Goal: Task Accomplishment & Management: Manage account settings

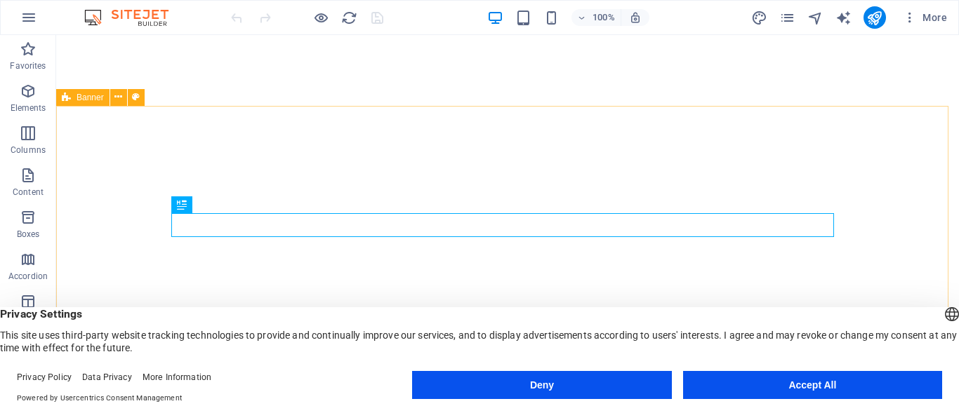
click at [797, 388] on button "Accept All" at bounding box center [812, 385] width 259 height 28
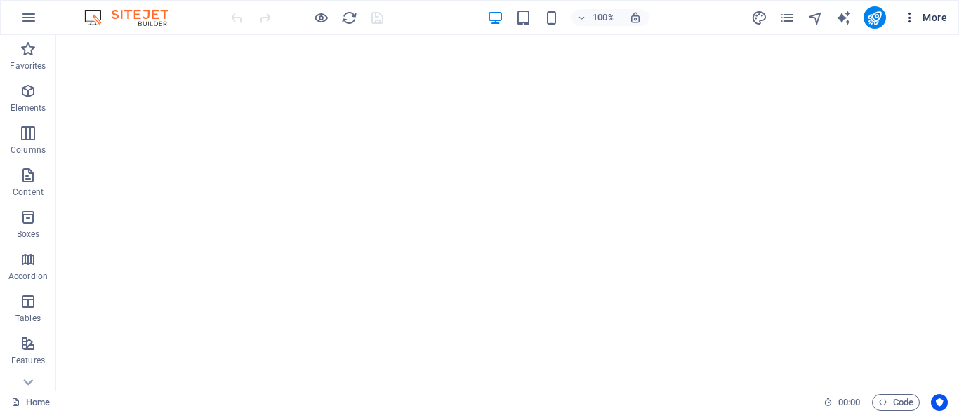
click at [908, 15] on icon "button" at bounding box center [910, 18] width 14 height 14
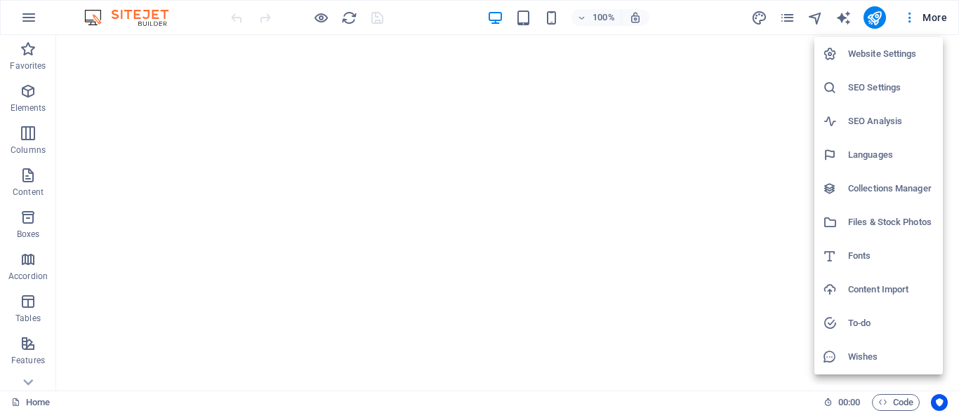
click at [872, 55] on h6 "Website Settings" at bounding box center [891, 54] width 86 height 17
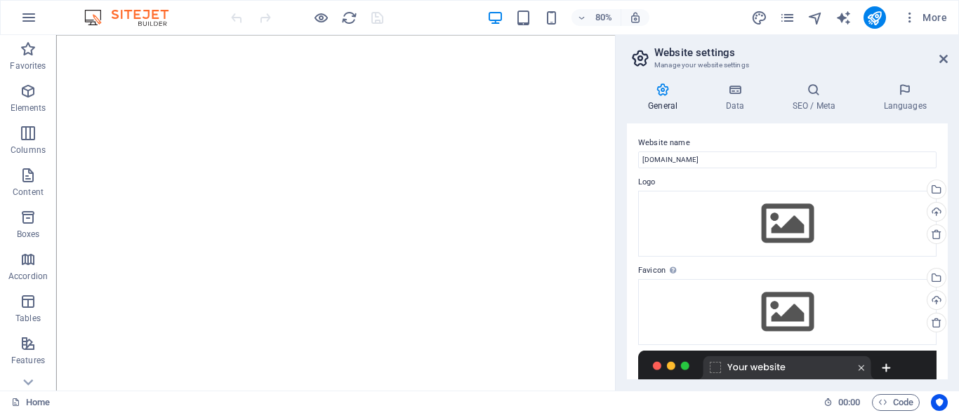
click at [872, 55] on h2 "Website settings" at bounding box center [800, 52] width 293 height 13
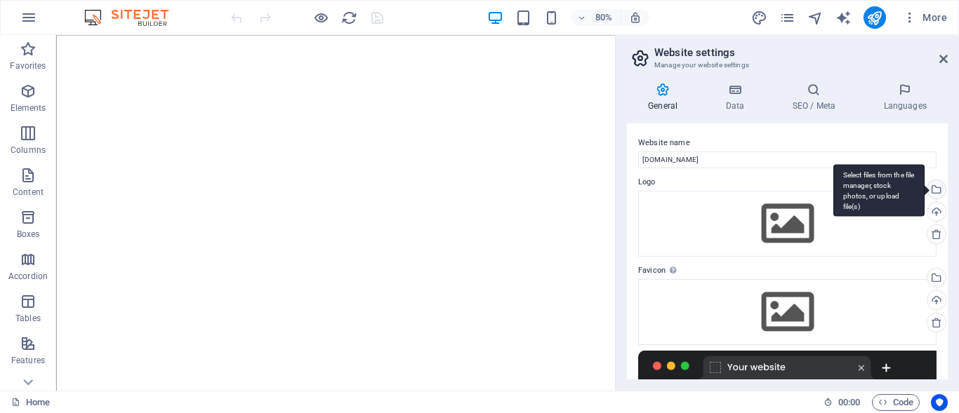
click at [933, 187] on div "Select files from the file manager, stock photos, or upload file(s)" at bounding box center [934, 190] width 21 height 21
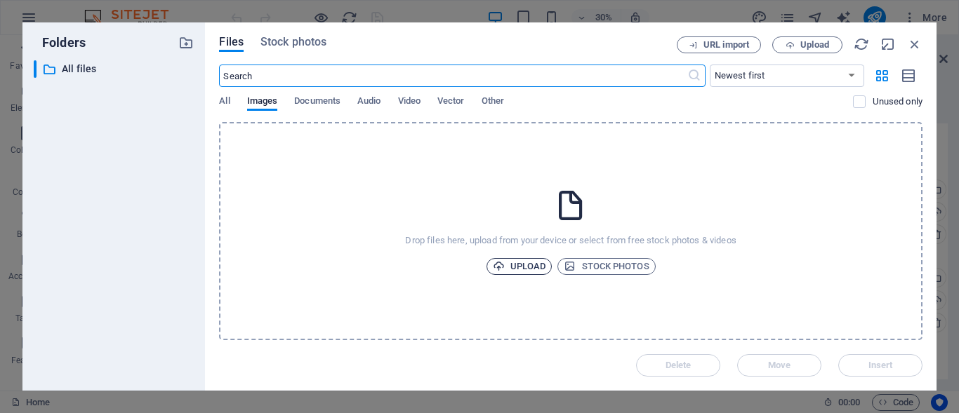
click at [522, 265] on span "Upload" at bounding box center [519, 266] width 53 height 17
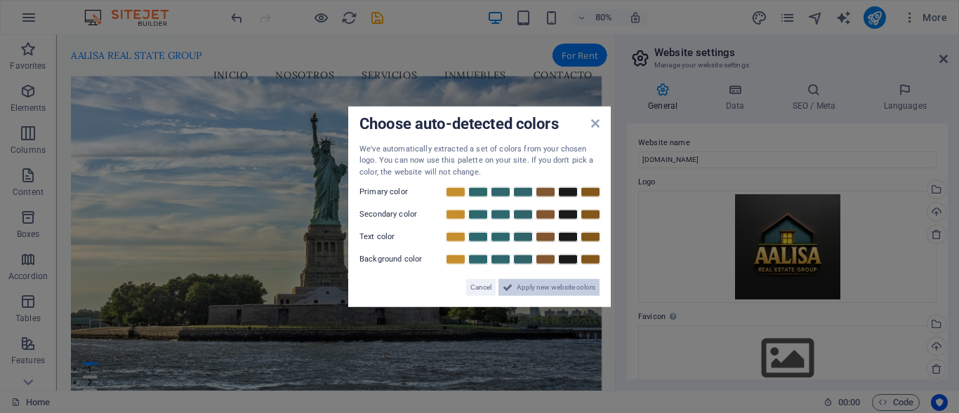
click at [564, 290] on span "Apply new website colors" at bounding box center [556, 287] width 79 height 17
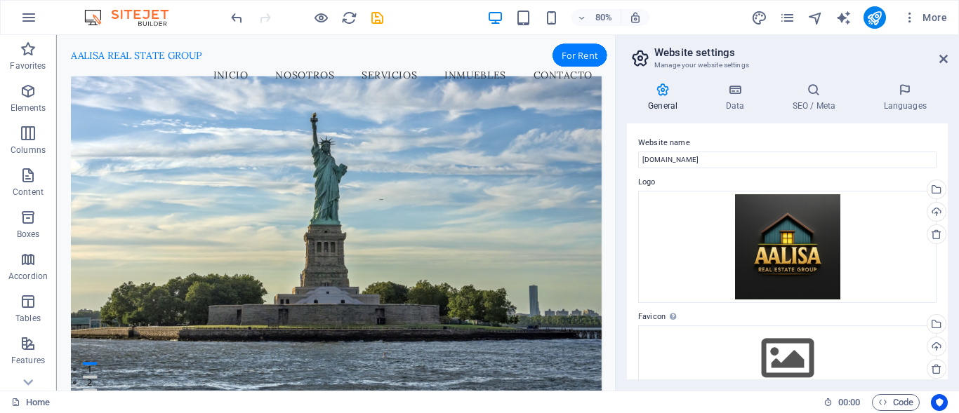
drag, startPoint x: 949, startPoint y: 173, endPoint x: 950, endPoint y: 244, distance: 70.2
click at [950, 241] on div "General Data SEO / Meta Languages Website name aalisa.mx Logo Drag files here, …" at bounding box center [787, 231] width 343 height 319
click at [740, 88] on icon at bounding box center [734, 90] width 61 height 14
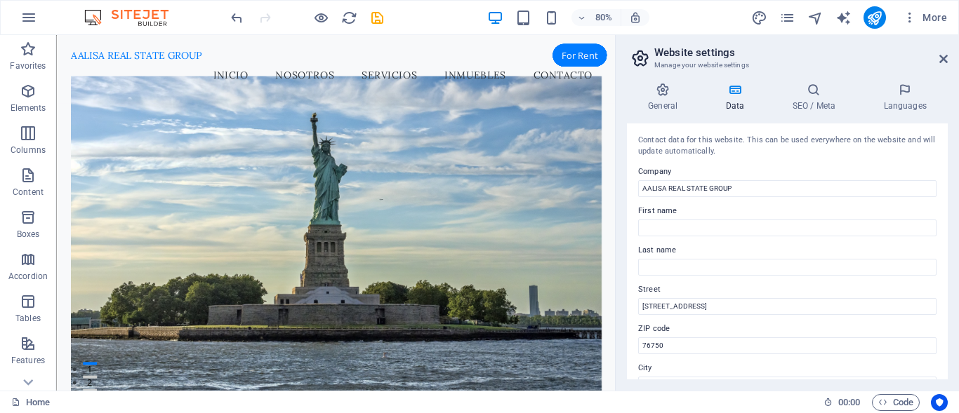
drag, startPoint x: 943, startPoint y: 147, endPoint x: 946, endPoint y: 168, distance: 20.5
click at [946, 166] on div "Contact data for this website. This can be used everywhere on the website and w…" at bounding box center [787, 252] width 321 height 256
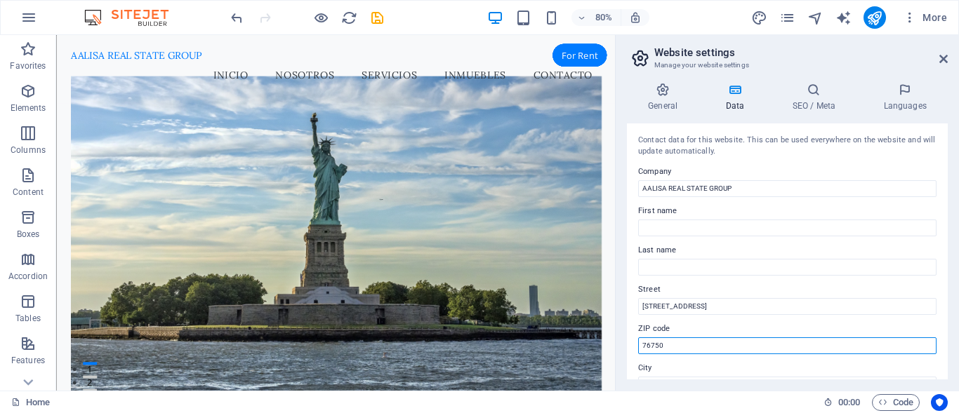
click at [702, 345] on input "76750" at bounding box center [787, 346] width 298 height 17
type input "76799"
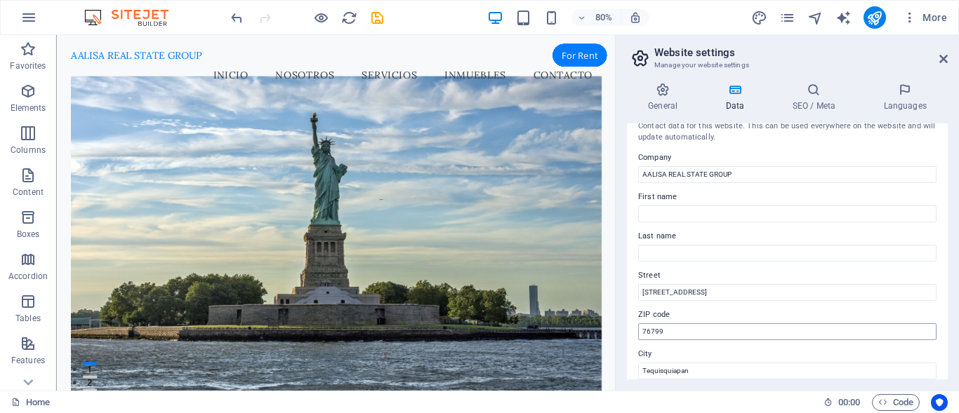
scroll to position [173, 0]
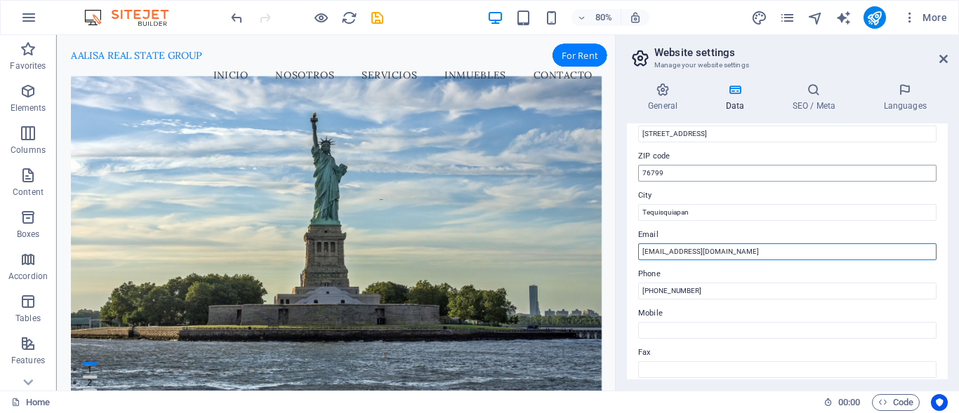
type input "ventas@aalisa.mx"
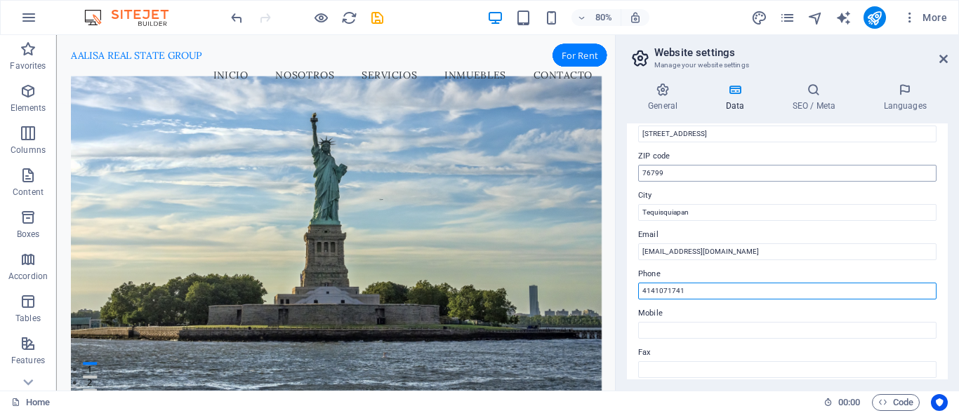
type input "4141071741"
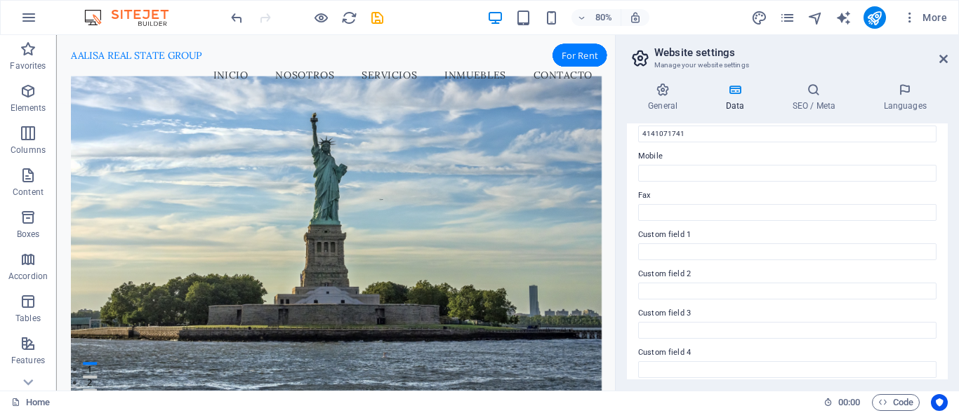
scroll to position [418, 0]
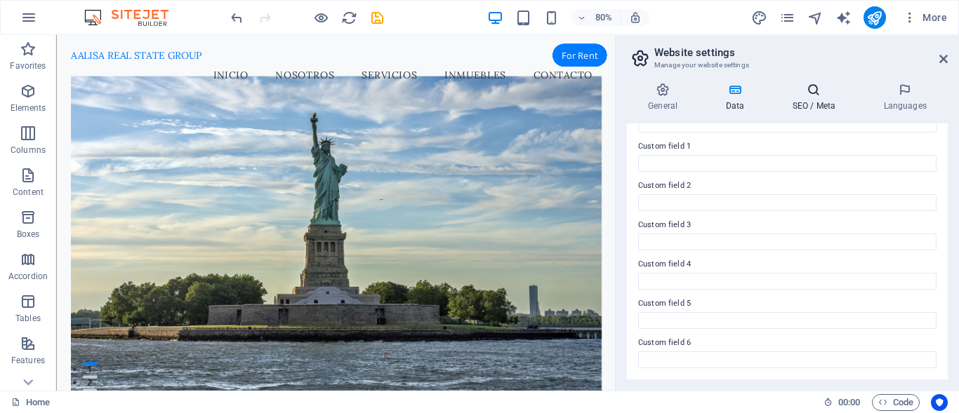
click at [819, 90] on icon at bounding box center [814, 90] width 86 height 14
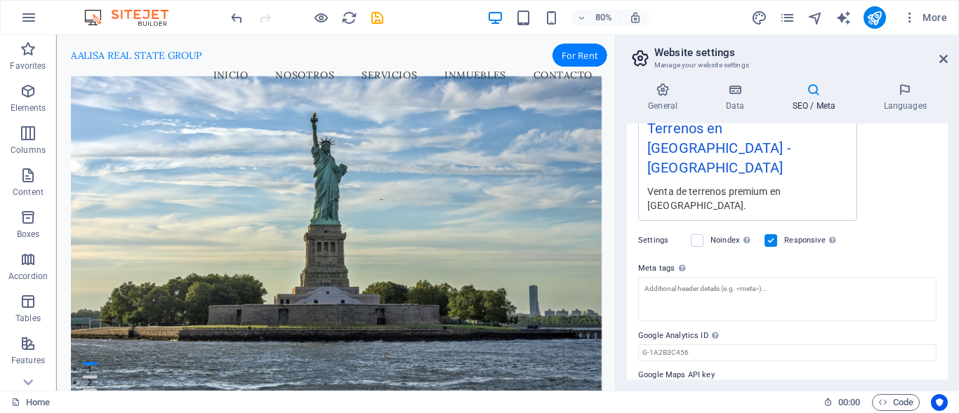
scroll to position [314, 0]
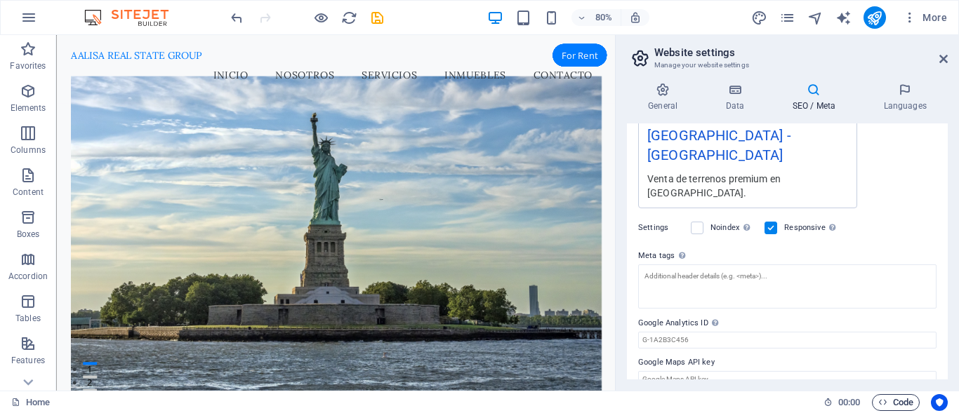
click at [888, 400] on span "Code" at bounding box center [895, 403] width 35 height 17
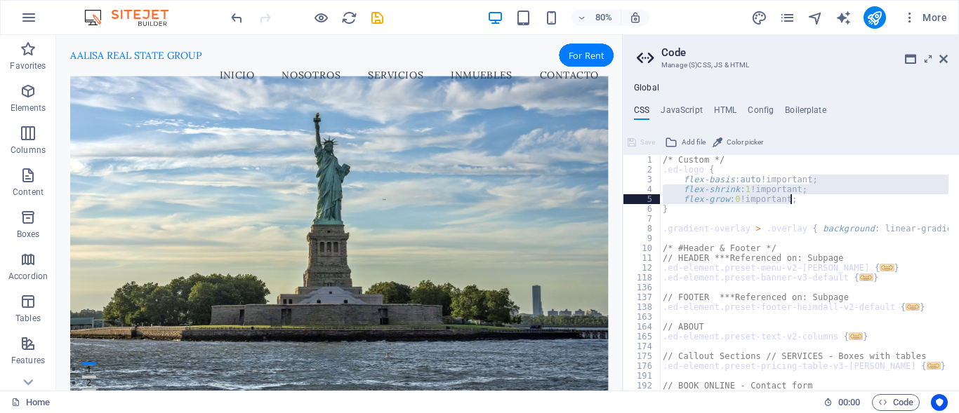
drag, startPoint x: 955, startPoint y: 180, endPoint x: 958, endPoint y: 206, distance: 25.4
click at [958, 206] on div at bounding box center [952, 267] width 14 height 225
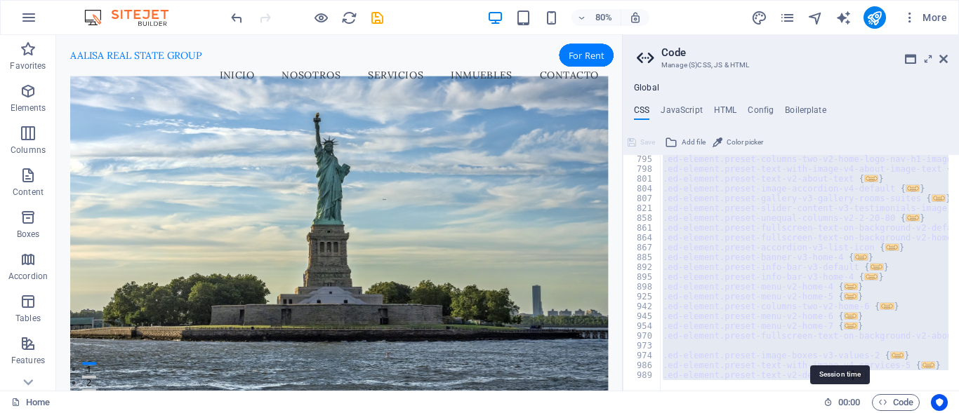
scroll to position [669, 0]
drag, startPoint x: 665, startPoint y: 159, endPoint x: 832, endPoint y: 404, distance: 295.6
click at [832, 391] on div "Home Favorites Elements Columns Content Boxes Accordion Tables Features Images …" at bounding box center [479, 213] width 959 height 356
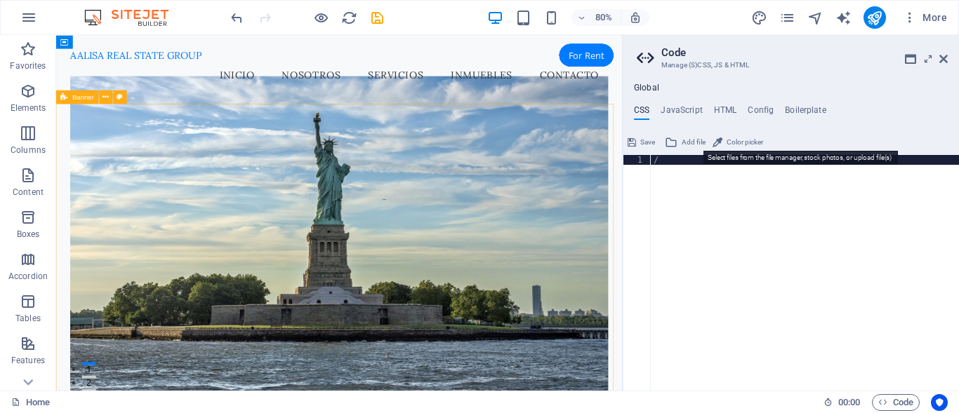
click at [675, 139] on icon at bounding box center [671, 142] width 13 height 17
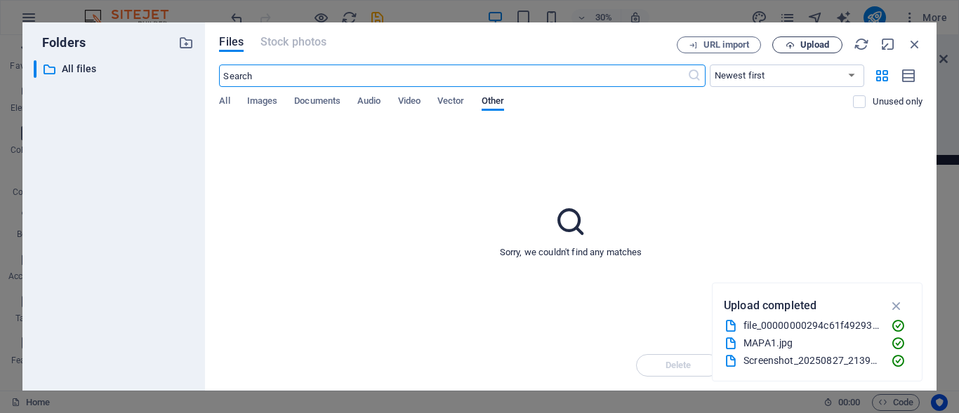
click at [795, 45] on span "Upload" at bounding box center [807, 45] width 58 height 9
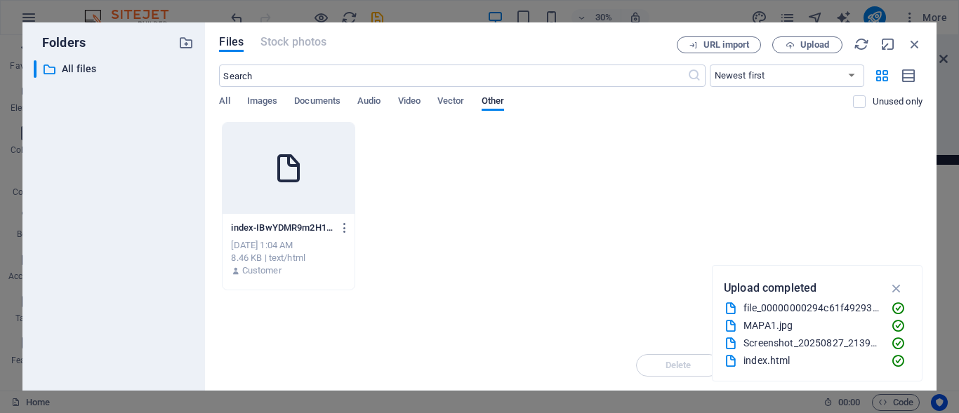
click at [292, 179] on icon at bounding box center [289, 169] width 34 height 34
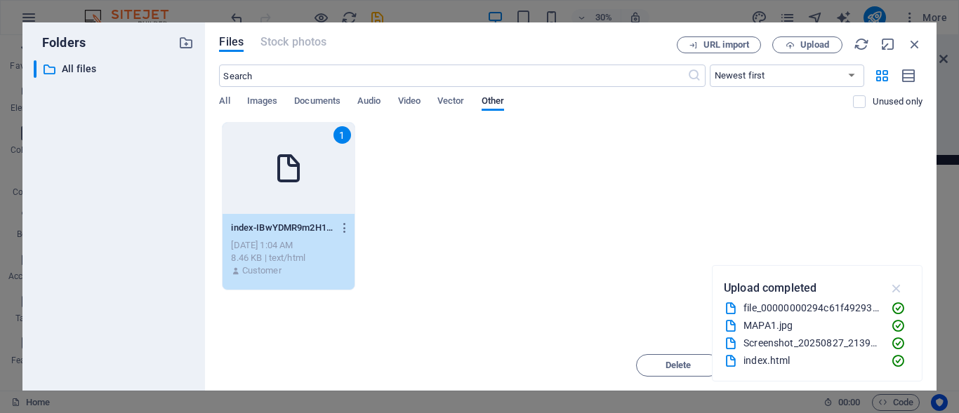
click at [893, 290] on icon "button" at bounding box center [897, 288] width 16 height 15
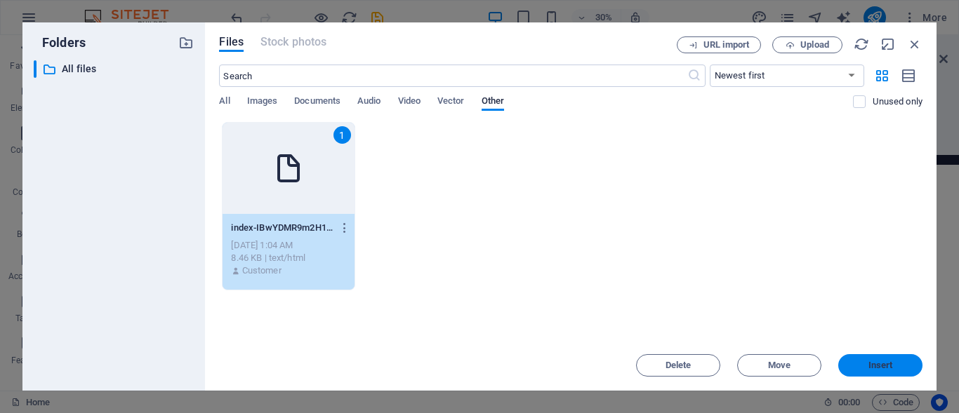
click at [877, 368] on span "Insert" at bounding box center [880, 366] width 25 height 8
type textarea "/https://cdn1.site-media.eu/images/0/18928862/index-IBwYDMR9m2H1sZWgvHk6gA.html"
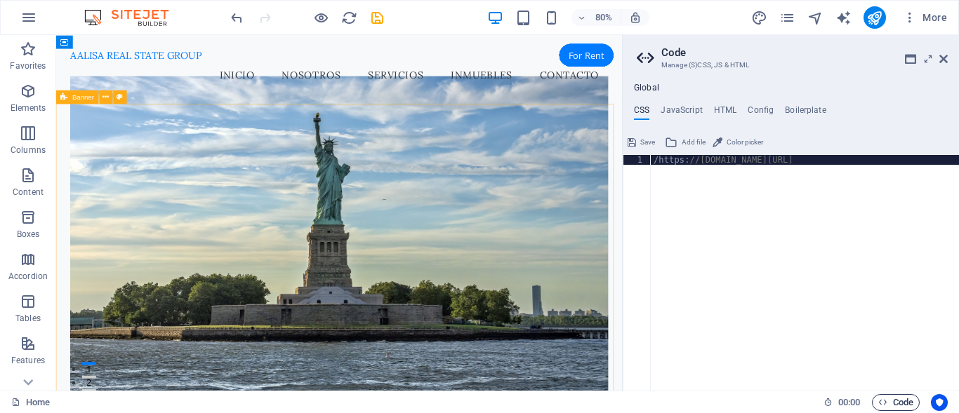
click at [902, 404] on span "Code" at bounding box center [895, 403] width 35 height 17
click at [941, 55] on icon at bounding box center [943, 58] width 8 height 11
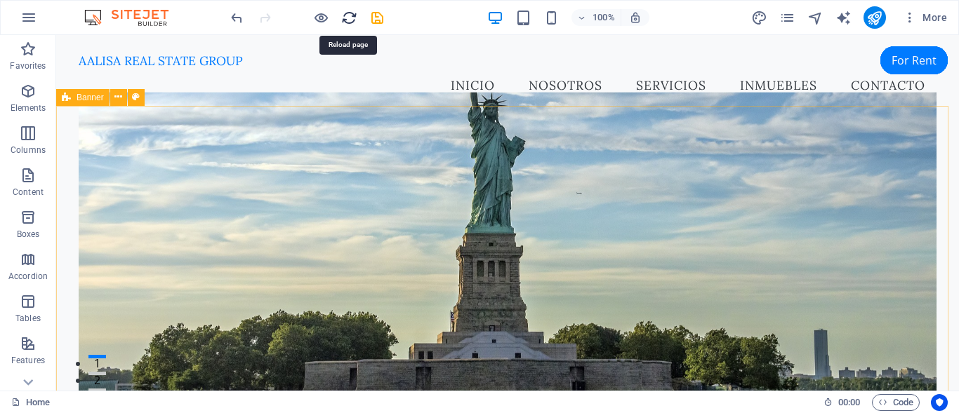
click at [348, 20] on icon "reload" at bounding box center [349, 18] width 16 height 16
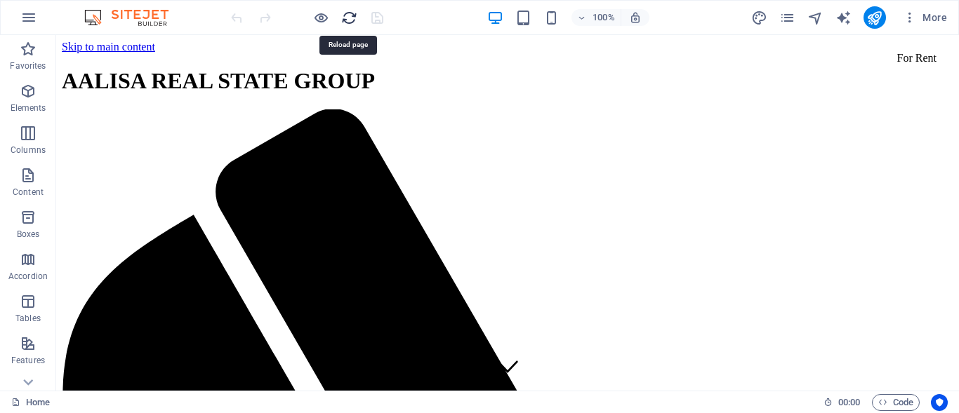
scroll to position [0, 0]
click at [29, 21] on icon "button" at bounding box center [28, 17] width 17 height 17
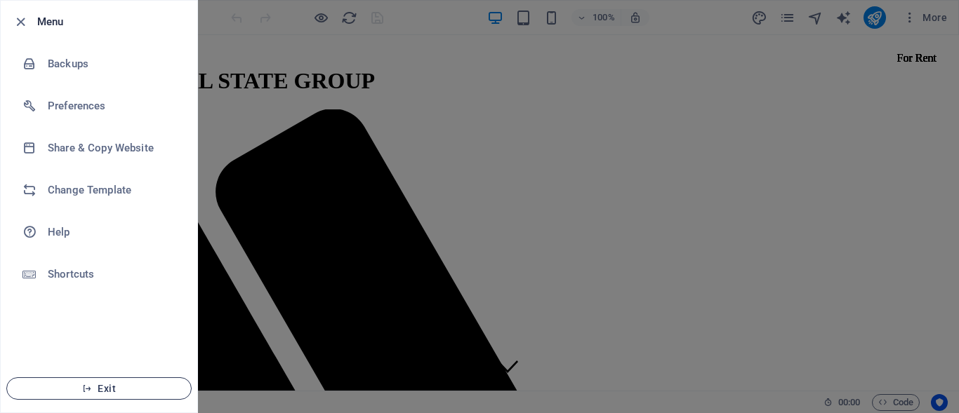
click at [109, 388] on span "Exit" at bounding box center [98, 388] width 161 height 11
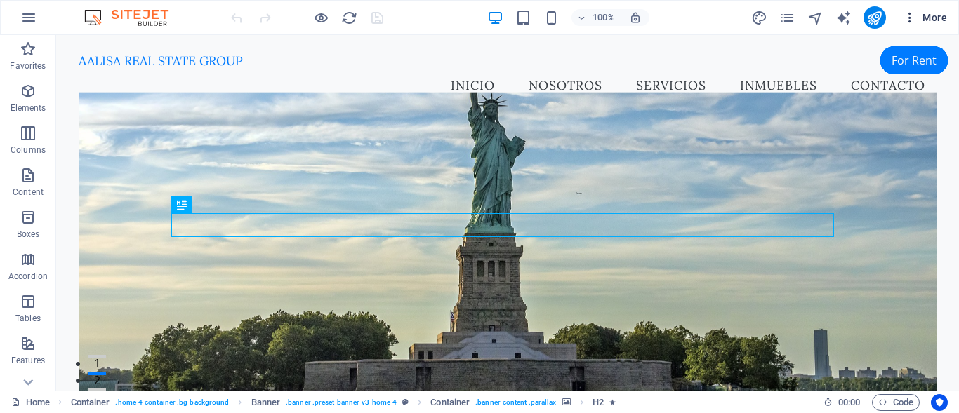
click at [911, 16] on icon "button" at bounding box center [910, 18] width 14 height 14
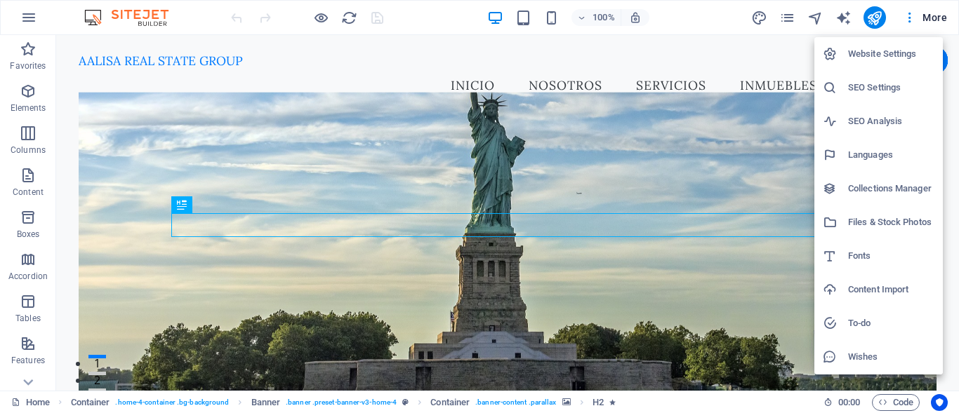
click at [33, 15] on div at bounding box center [479, 206] width 959 height 413
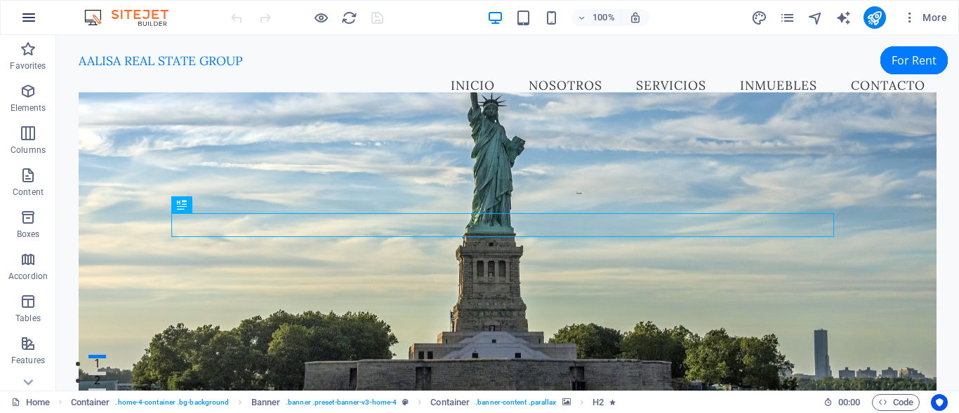
click at [32, 18] on icon "button" at bounding box center [28, 17] width 17 height 17
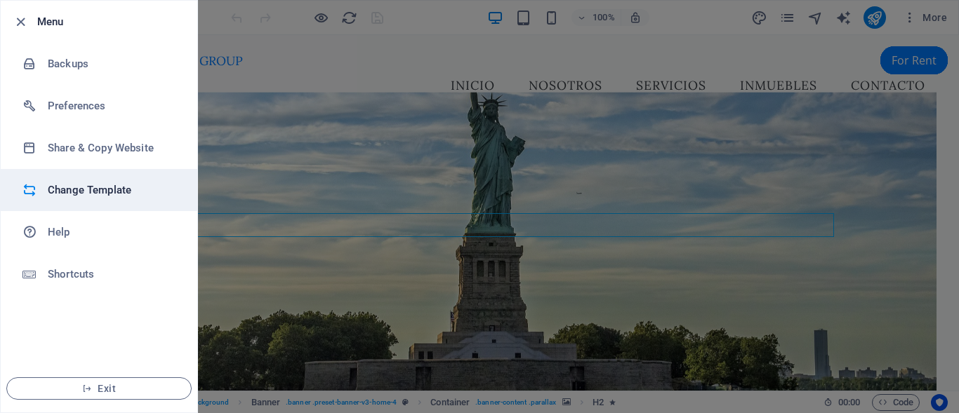
click at [77, 194] on h6 "Change Template" at bounding box center [113, 190] width 130 height 17
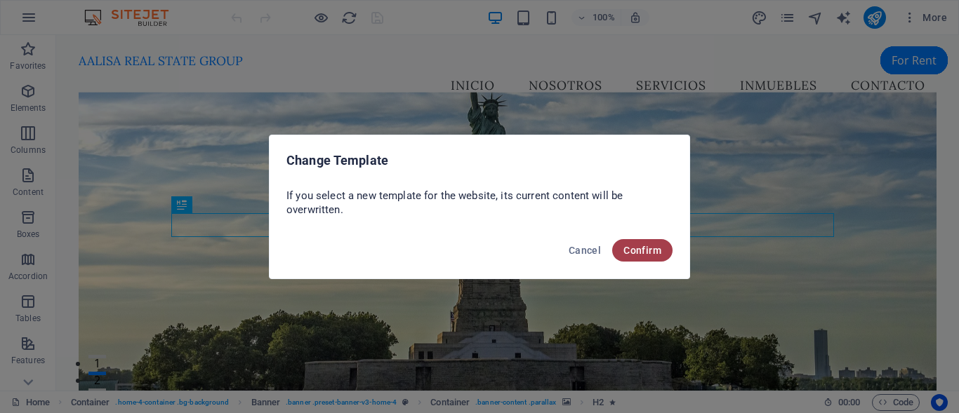
click at [629, 251] on span "Confirm" at bounding box center [642, 250] width 38 height 11
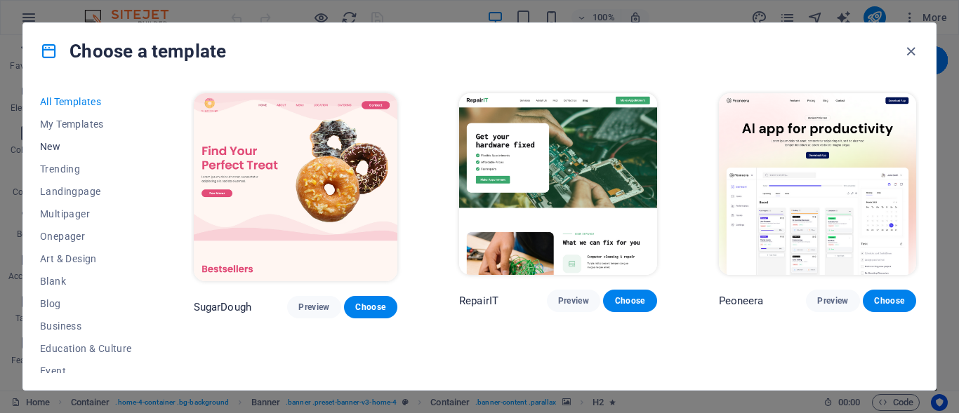
click at [54, 139] on button "New" at bounding box center [86, 146] width 92 height 22
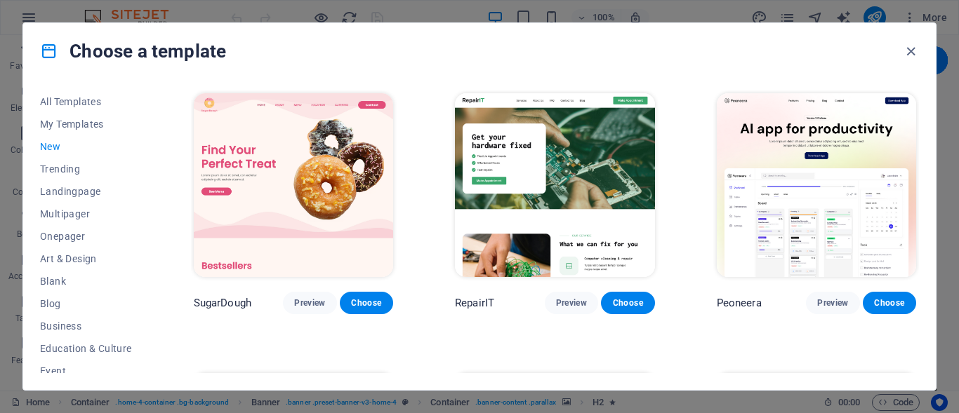
click at [52, 145] on span "New" at bounding box center [86, 146] width 92 height 11
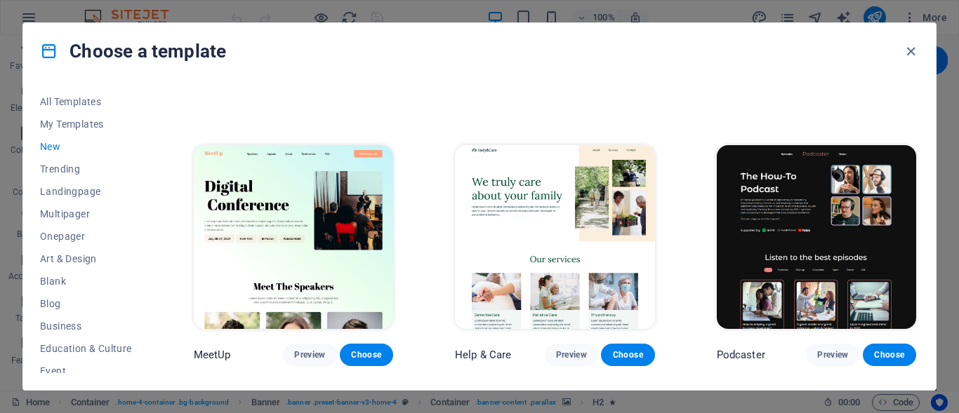
scroll to position [795, 0]
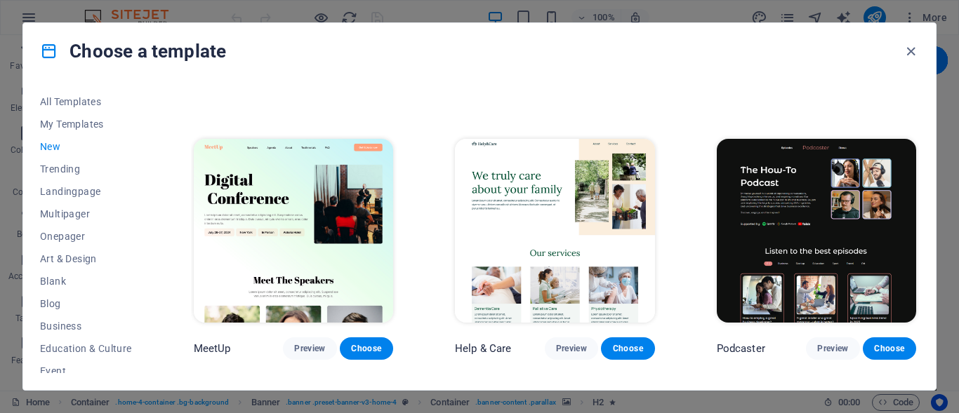
drag, startPoint x: 145, startPoint y: 166, endPoint x: 145, endPoint y: 232, distance: 66.7
click at [145, 230] on div "All Templates My Templates New Trending Landingpage Multipager Onepager Art & D…" at bounding box center [94, 232] width 109 height 283
click at [371, 345] on span "Choose" at bounding box center [366, 348] width 31 height 11
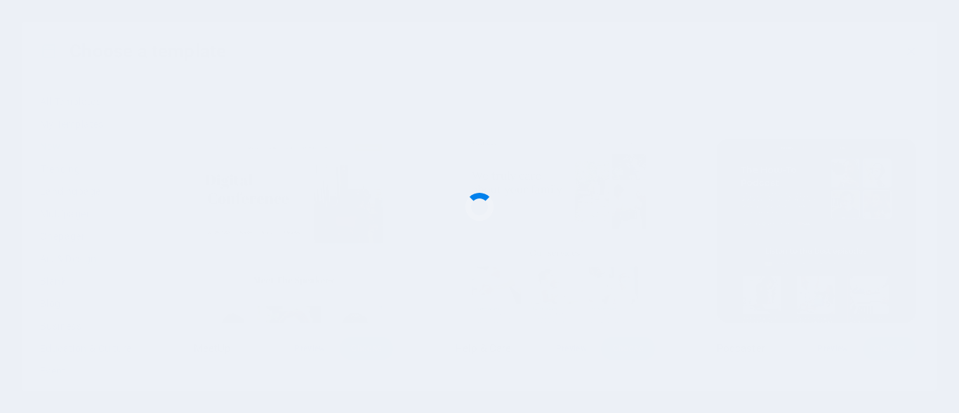
click at [639, 206] on div at bounding box center [479, 206] width 959 height 413
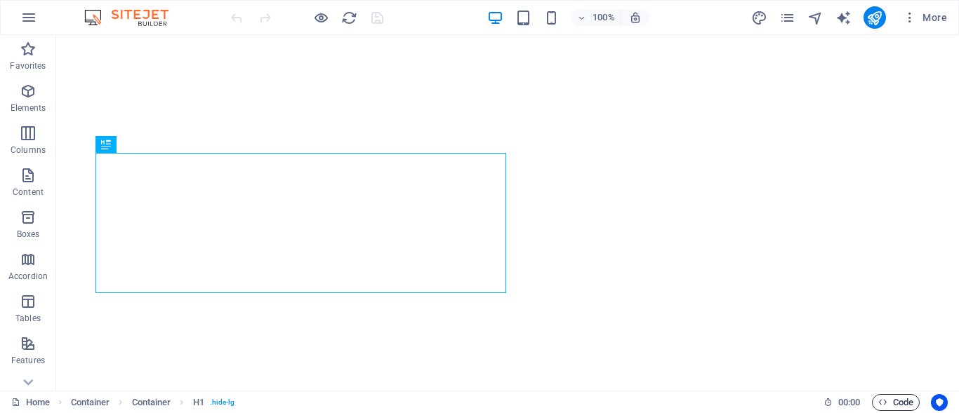
click at [896, 400] on span "Code" at bounding box center [895, 403] width 35 height 17
click at [35, 404] on link "Home" at bounding box center [30, 403] width 39 height 17
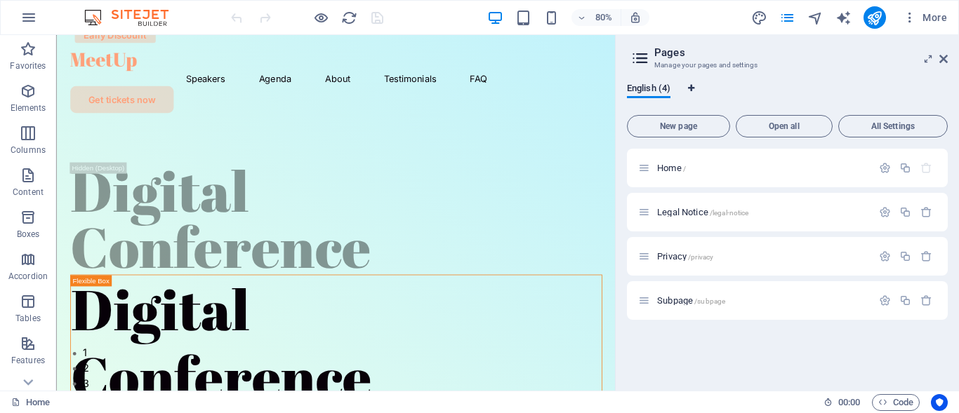
click at [693, 85] on icon "Language Tabs" at bounding box center [691, 88] width 6 height 8
select select "41"
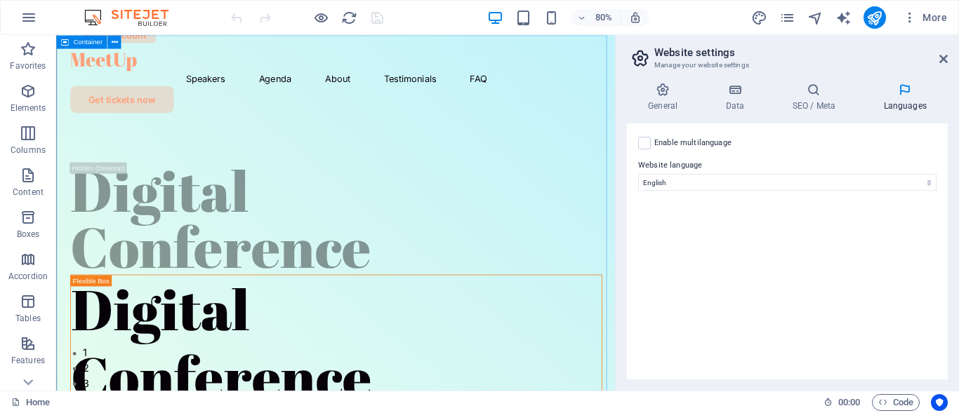
click at [63, 44] on icon at bounding box center [64, 41] width 8 height 13
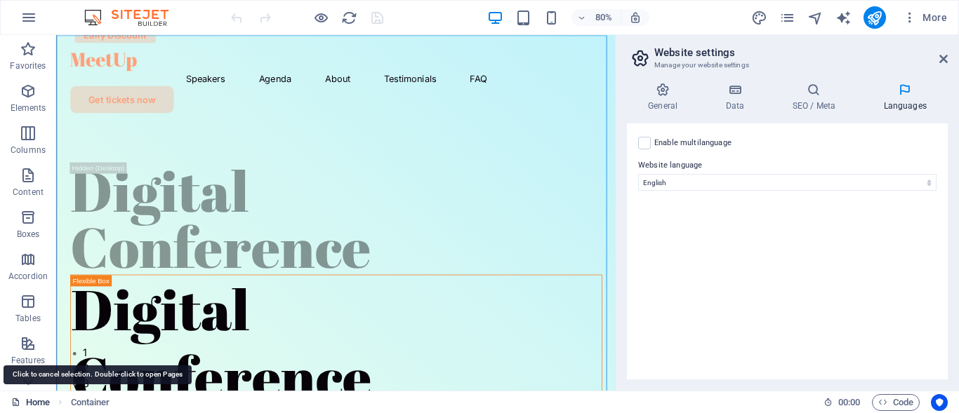
click at [27, 402] on link "Home" at bounding box center [30, 403] width 39 height 17
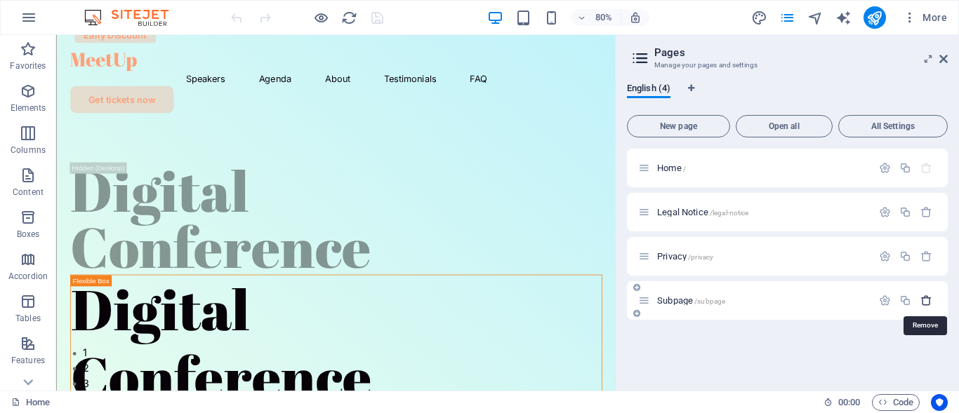
click at [931, 299] on icon "button" at bounding box center [926, 301] width 12 height 12
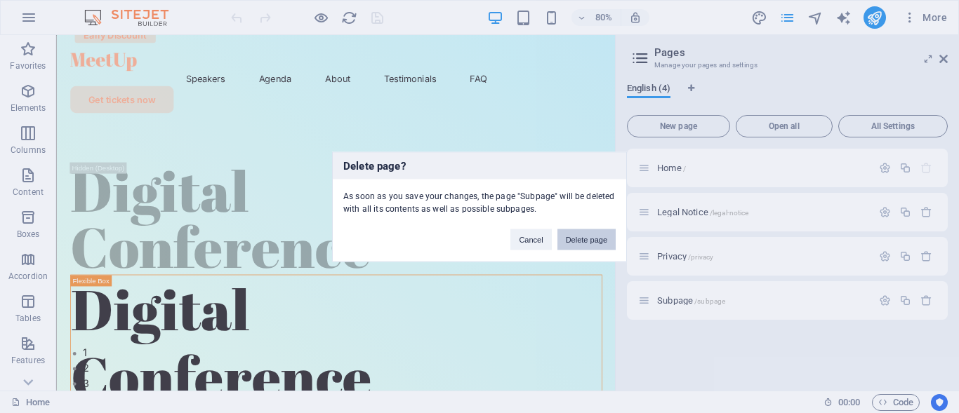
click at [583, 236] on button "Delete page" at bounding box center [586, 239] width 58 height 21
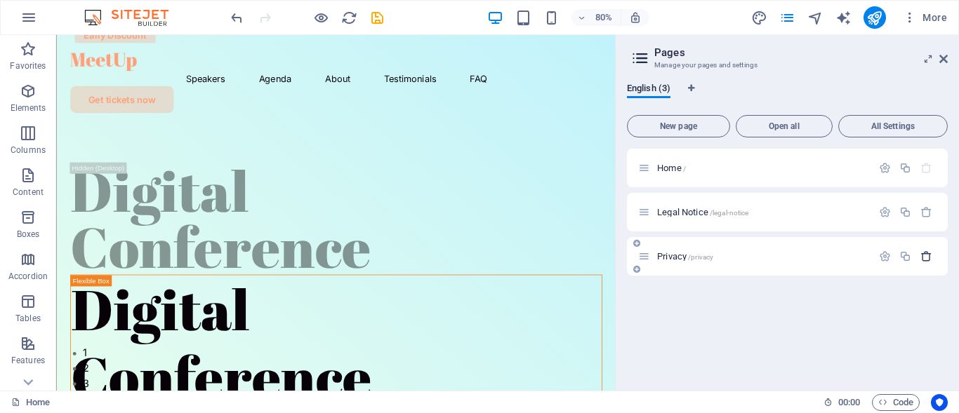
click at [924, 258] on icon "button" at bounding box center [926, 257] width 12 height 12
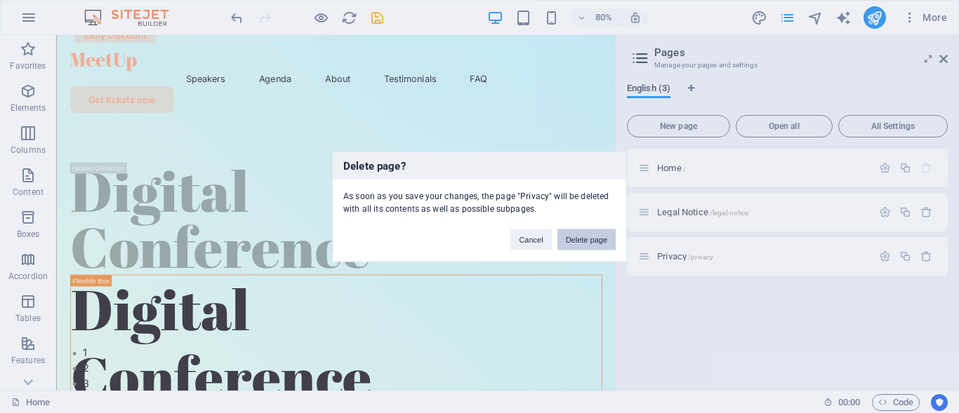
click at [591, 234] on button "Delete page" at bounding box center [586, 239] width 58 height 21
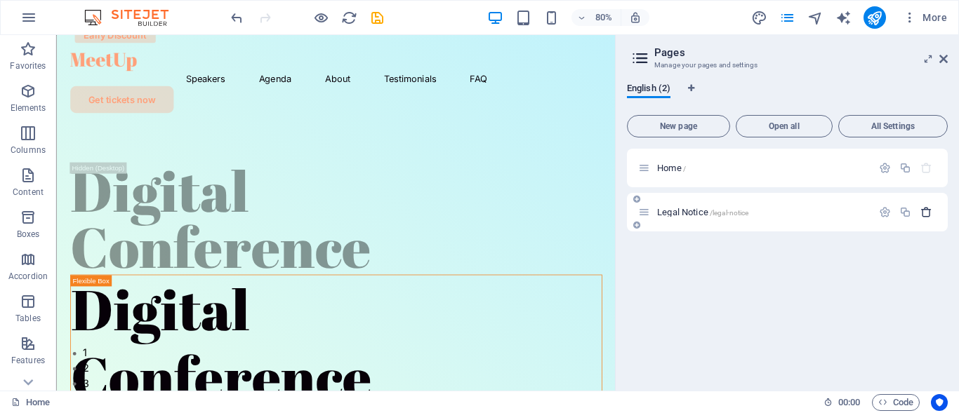
click at [932, 216] on icon "button" at bounding box center [926, 212] width 12 height 12
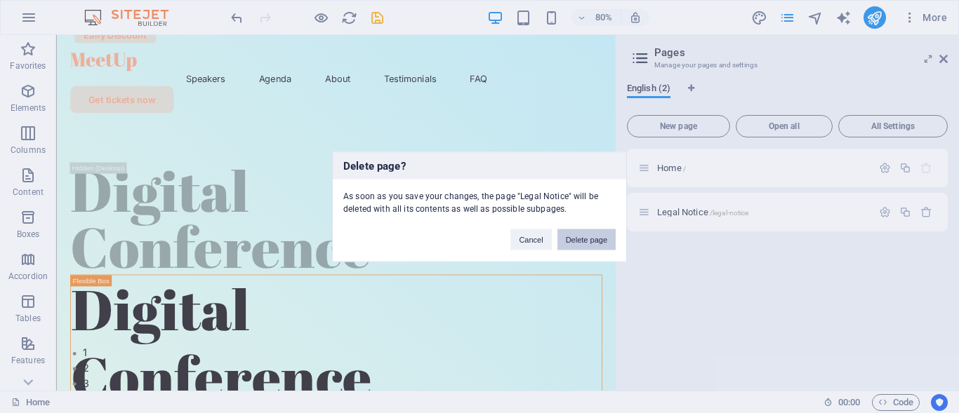
click at [601, 248] on button "Delete page" at bounding box center [586, 239] width 58 height 21
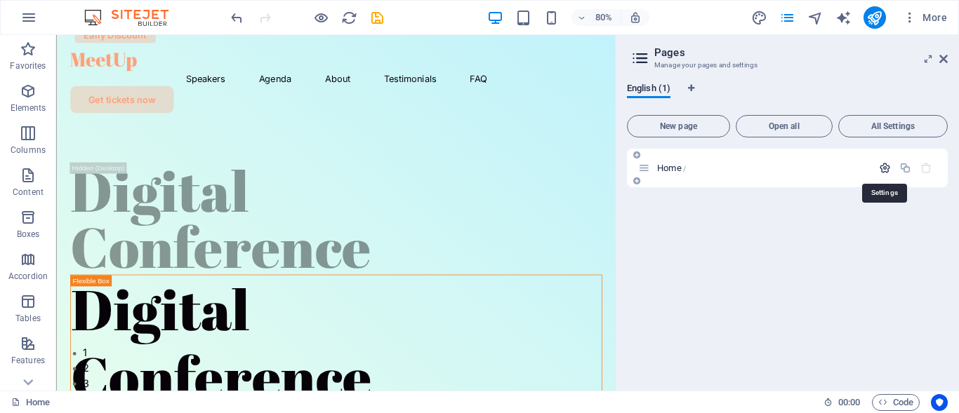
click at [884, 168] on icon "button" at bounding box center [885, 168] width 12 height 12
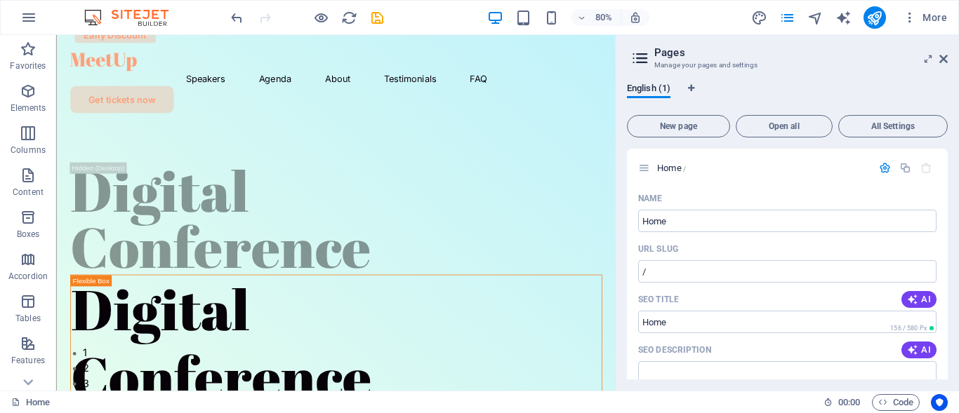
drag, startPoint x: 948, startPoint y: 171, endPoint x: 948, endPoint y: 208, distance: 36.5
click at [948, 208] on div "English (1) New page Open all All Settings Home / Name Home ​ URL SLUG / ​ SEO …" at bounding box center [787, 231] width 343 height 319
click at [941, 58] on icon at bounding box center [943, 58] width 8 height 11
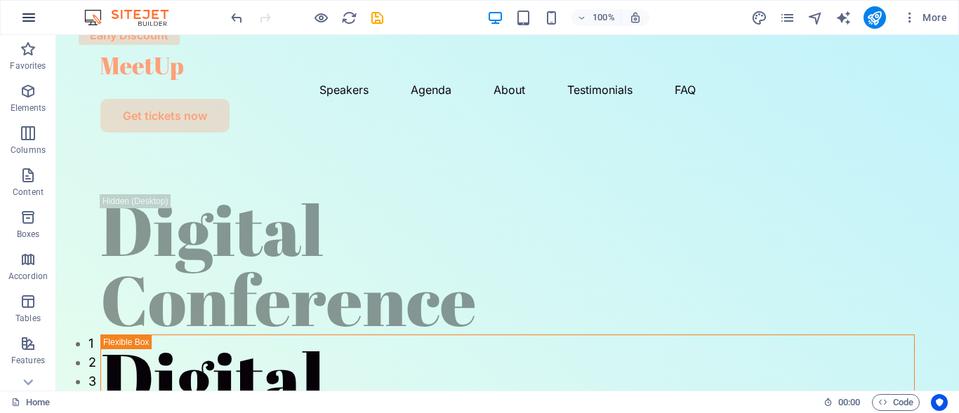
click at [29, 16] on icon "button" at bounding box center [28, 17] width 17 height 17
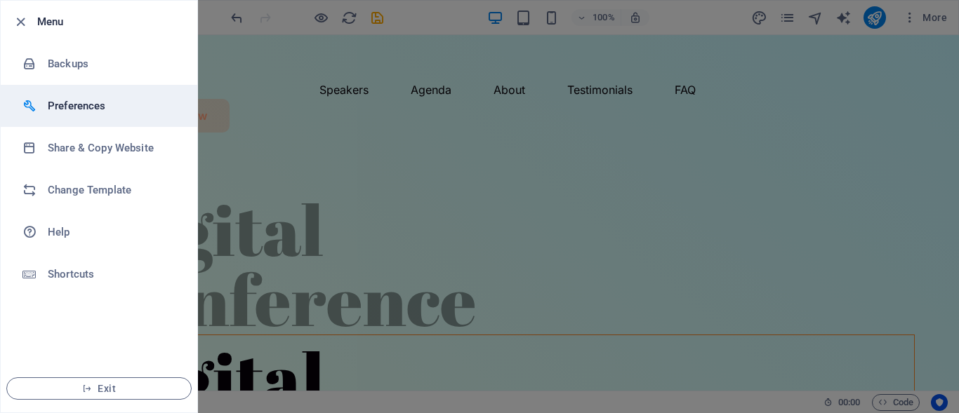
click at [81, 103] on h6 "Preferences" at bounding box center [113, 106] width 130 height 17
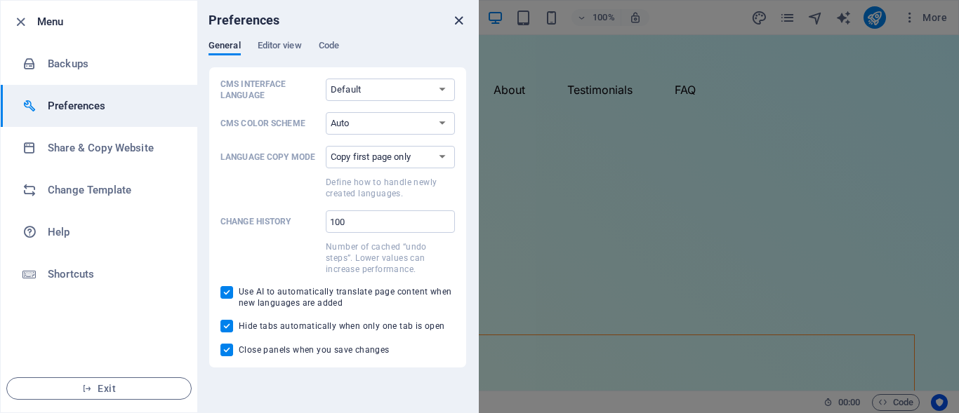
click at [456, 24] on icon "close" at bounding box center [459, 21] width 16 height 16
click at [43, 281] on div at bounding box center [34, 274] width 25 height 14
click at [463, 19] on div at bounding box center [479, 206] width 959 height 413
click at [463, 22] on div at bounding box center [479, 206] width 959 height 413
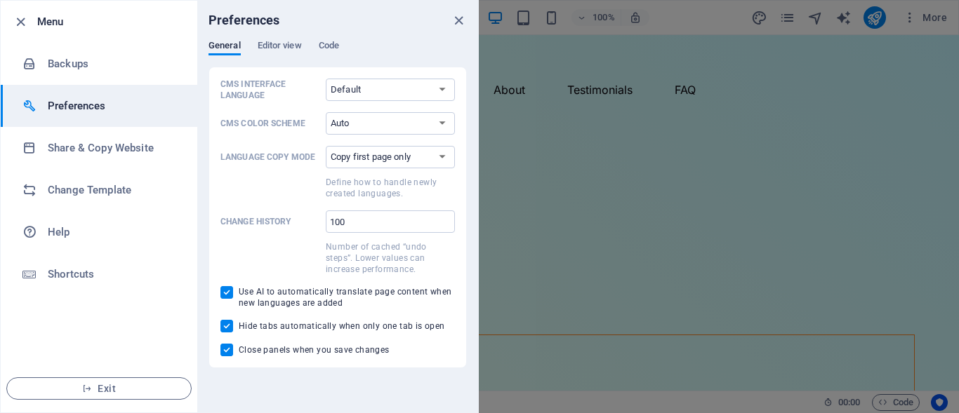
click at [463, 22] on div at bounding box center [479, 206] width 959 height 413
click at [623, 339] on div at bounding box center [479, 206] width 959 height 413
click at [609, 209] on div at bounding box center [479, 206] width 959 height 413
click at [457, 18] on div at bounding box center [479, 206] width 959 height 413
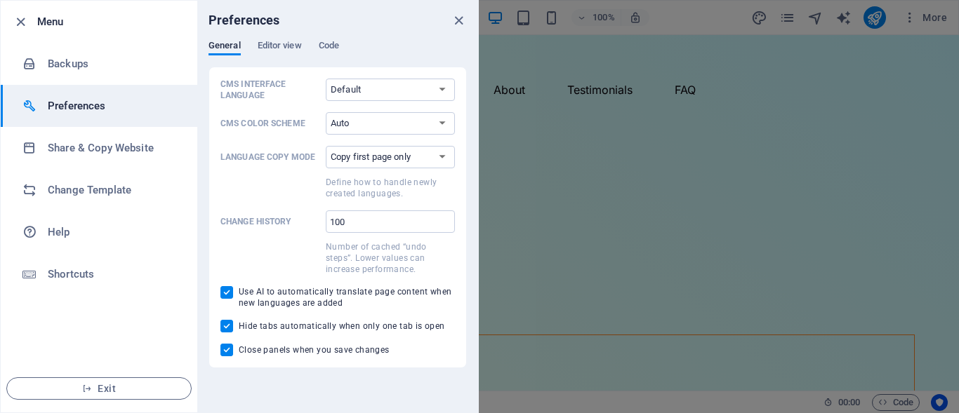
click at [457, 18] on div at bounding box center [479, 206] width 959 height 413
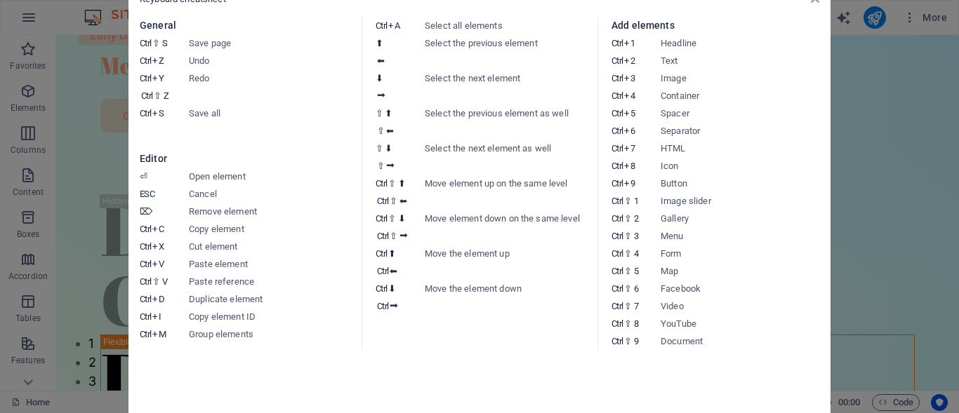
click at [958, 164] on aside "Keyboard cheatsheet General Ctrl ⇧ S Save page Ctrl Z Undo Ctrl Y Ctrl ⇧ Z Redo…" at bounding box center [479, 206] width 959 height 413
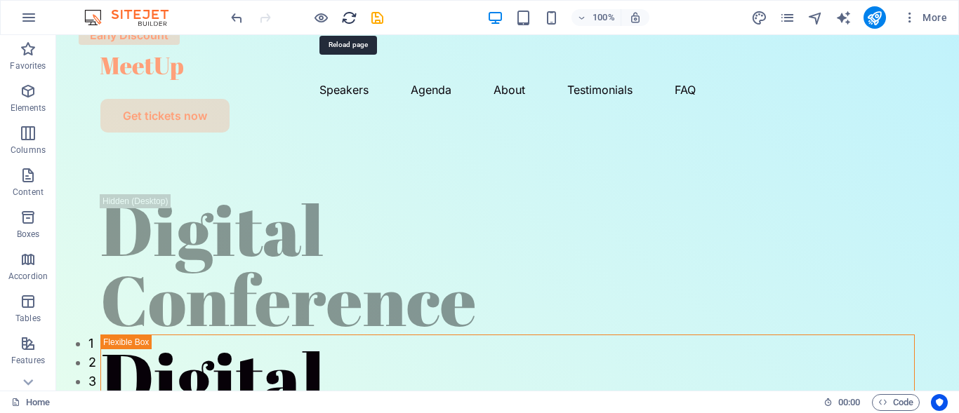
click at [352, 18] on icon "reload" at bounding box center [349, 18] width 16 height 16
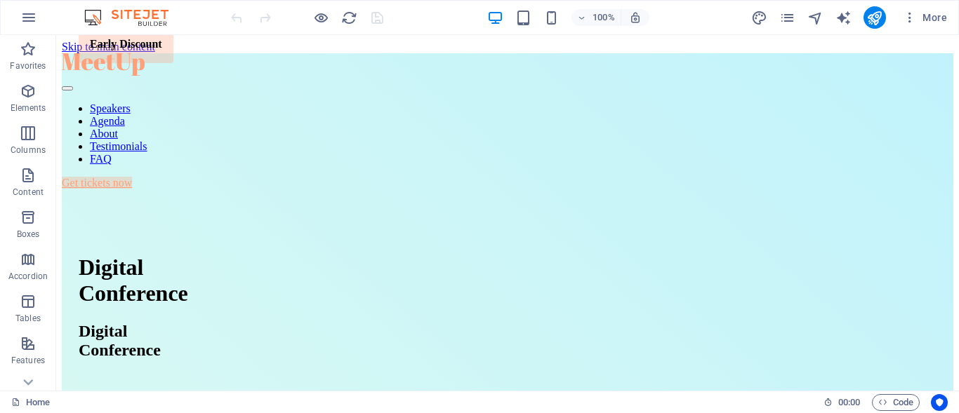
drag, startPoint x: 955, startPoint y: 54, endPoint x: 1009, endPoint y: 53, distance: 54.8
click at [795, 27] on div "More" at bounding box center [851, 17] width 201 height 22
click at [794, 19] on icon "pages" at bounding box center [787, 18] width 16 height 16
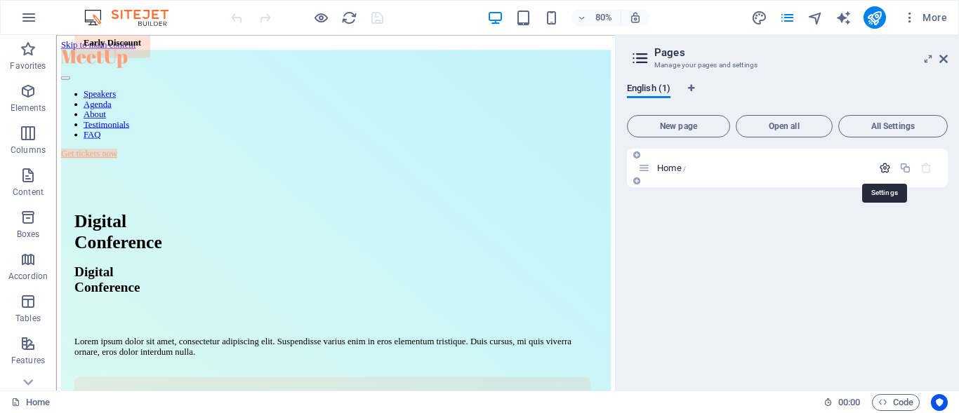
click at [883, 162] on icon "button" at bounding box center [885, 168] width 12 height 12
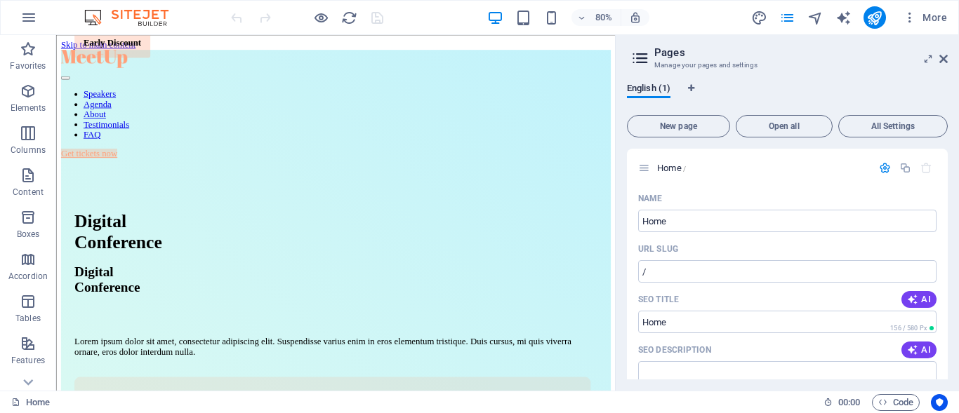
drag, startPoint x: 943, startPoint y: 172, endPoint x: 946, endPoint y: 217, distance: 45.0
click at [946, 217] on div "Home / Name Home ​ URL SLUG / ​ SEO Title AI ​ 156 / 580 Px SEO Description AI …" at bounding box center [787, 264] width 321 height 231
drag, startPoint x: 942, startPoint y: 187, endPoint x: 955, endPoint y: 191, distance: 13.3
click at [954, 191] on div "English (1) New page Open all All Settings Home / Name Home ​ URL SLUG / ​ SEO …" at bounding box center [787, 231] width 343 height 319
drag, startPoint x: 948, startPoint y: 186, endPoint x: 951, endPoint y: 294, distance: 108.1
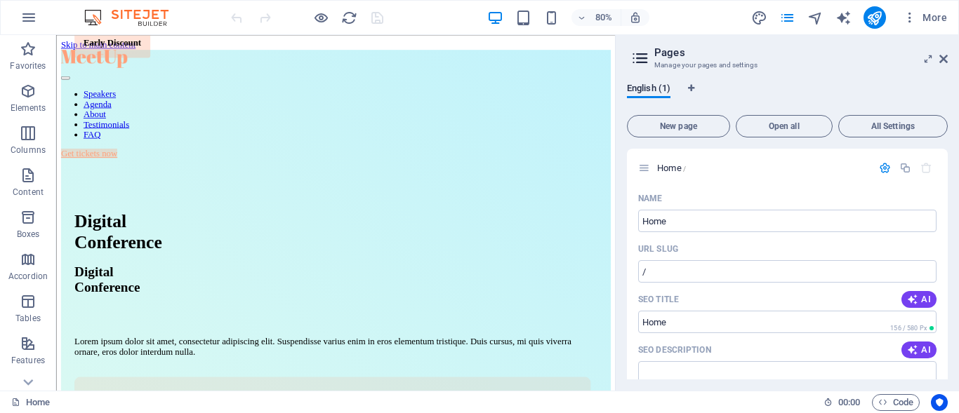
click at [951, 294] on div "English (1) New page Open all All Settings Home / Name Home ​ URL SLUG / ​ SEO …" at bounding box center [787, 231] width 343 height 319
click at [950, 340] on div "English (1) New page Open all All Settings Home / Name Home ​ URL SLUG / ​ SEO …" at bounding box center [787, 231] width 343 height 319
click at [928, 58] on icon at bounding box center [928, 58] width 0 height 11
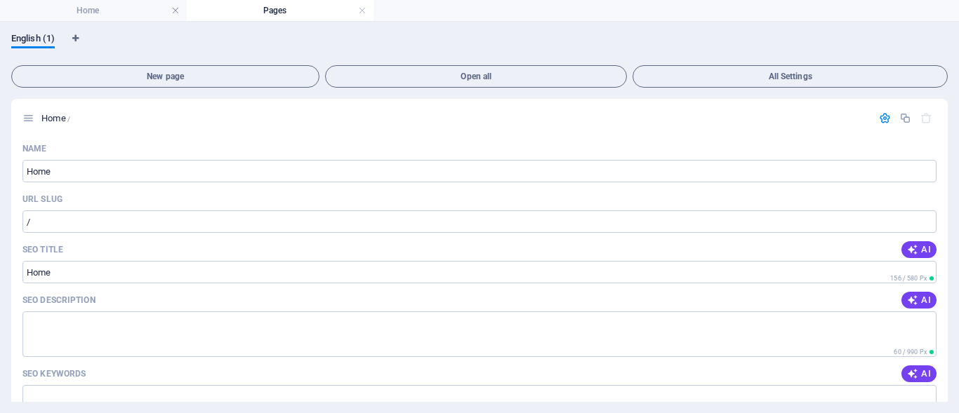
click at [267, 13] on h4 "Pages" at bounding box center [280, 10] width 187 height 15
click at [81, 14] on h4 "Home" at bounding box center [93, 10] width 187 height 15
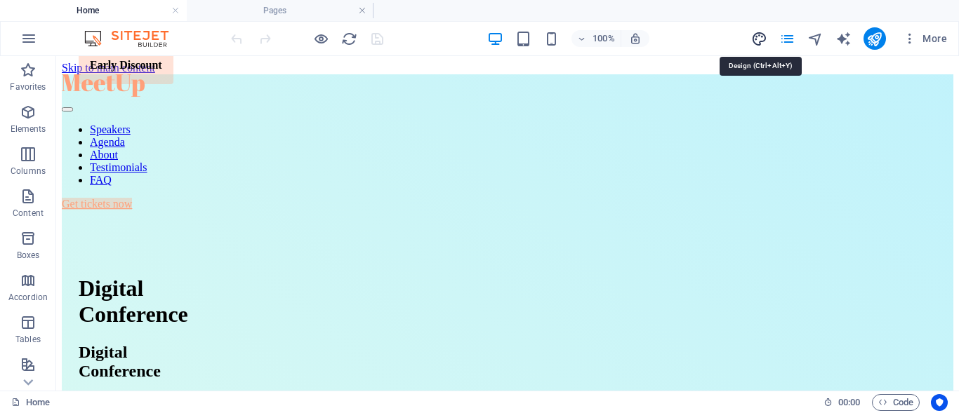
click at [761, 36] on icon "design" at bounding box center [759, 39] width 16 height 16
select select "px"
select select "400"
select select "px"
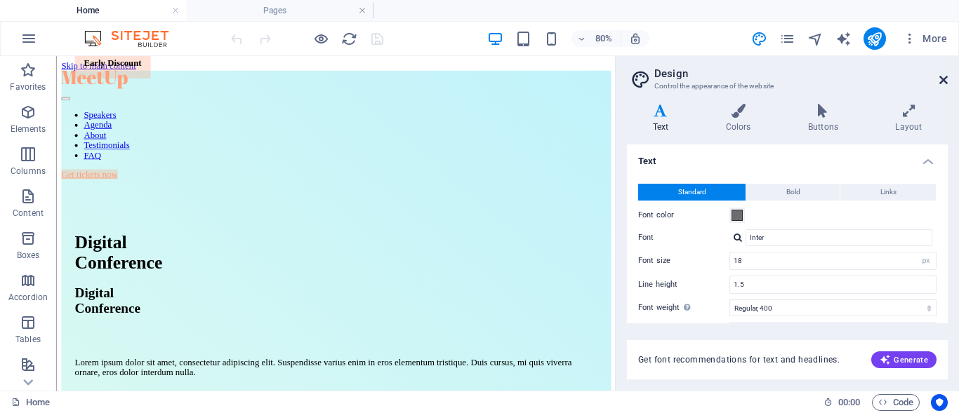
click at [941, 78] on icon at bounding box center [943, 79] width 8 height 11
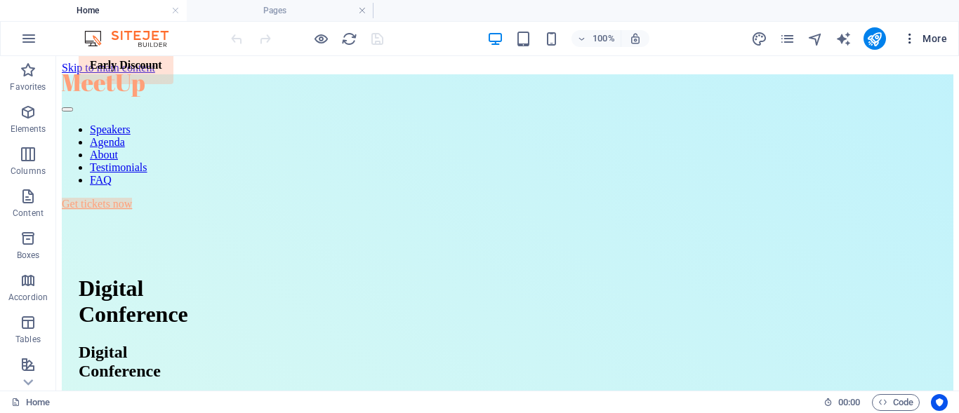
click at [910, 36] on icon "button" at bounding box center [910, 39] width 14 height 14
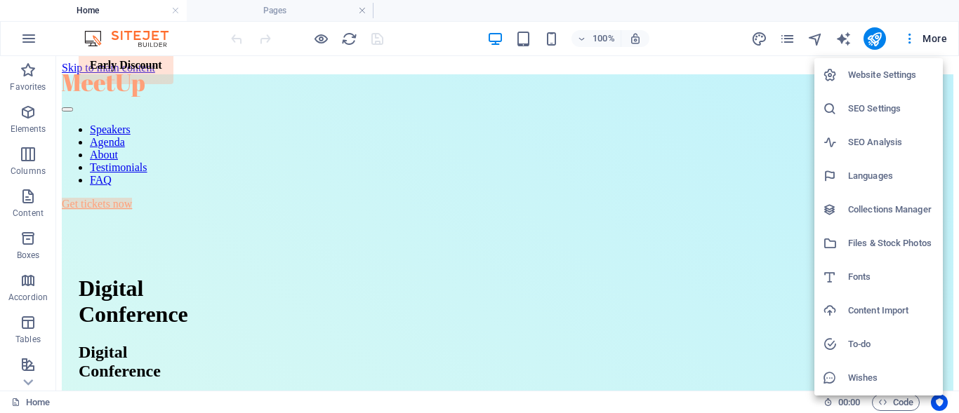
click at [849, 105] on h6 "SEO Settings" at bounding box center [891, 108] width 86 height 17
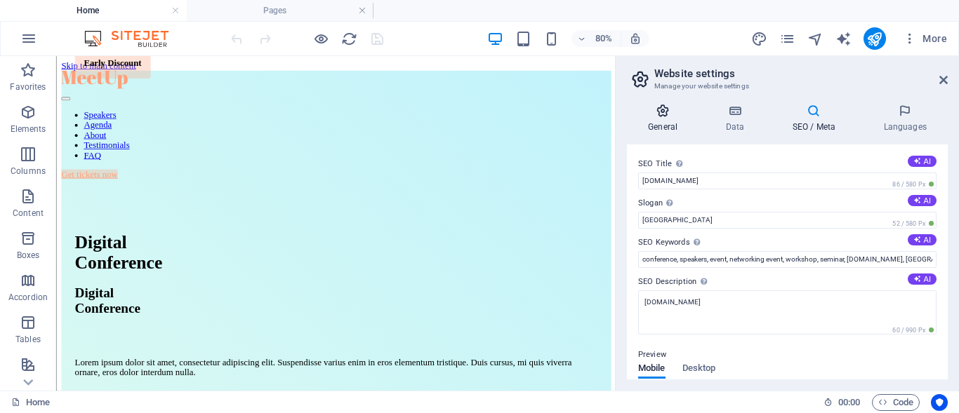
click at [665, 112] on icon at bounding box center [663, 111] width 72 height 14
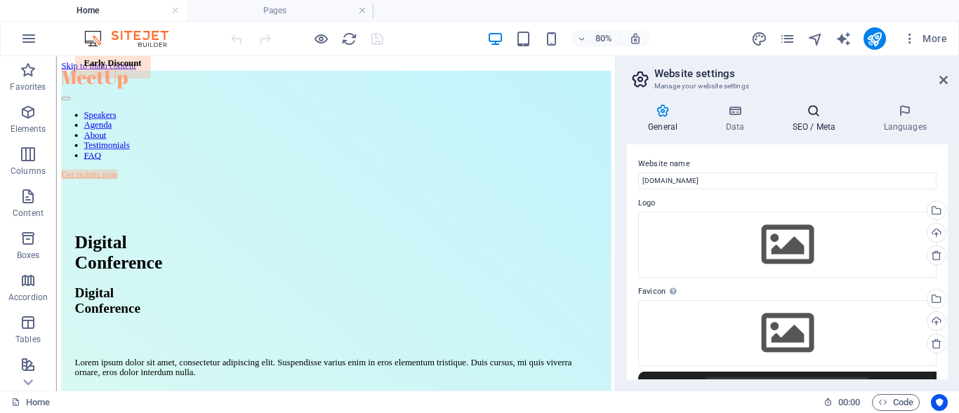
click at [811, 121] on h4 "SEO / Meta" at bounding box center [816, 118] width 91 height 29
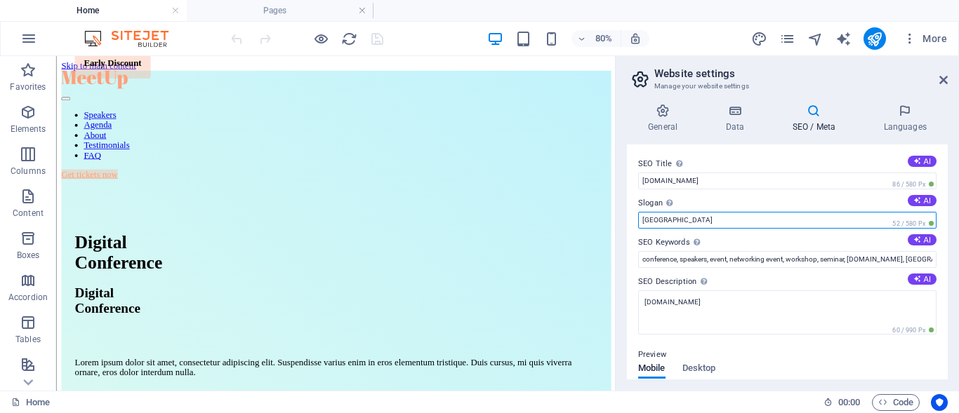
click at [716, 218] on input "[GEOGRAPHIC_DATA]" at bounding box center [787, 220] width 298 height 17
type input "B"
type input "P"
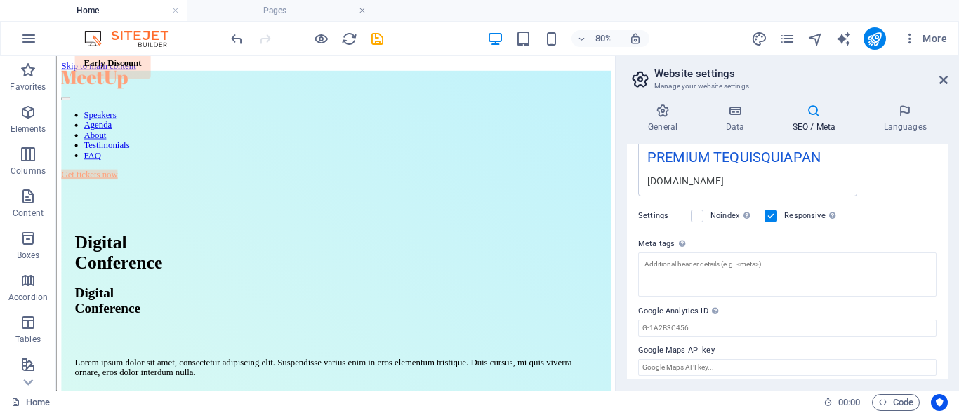
scroll to position [301, 0]
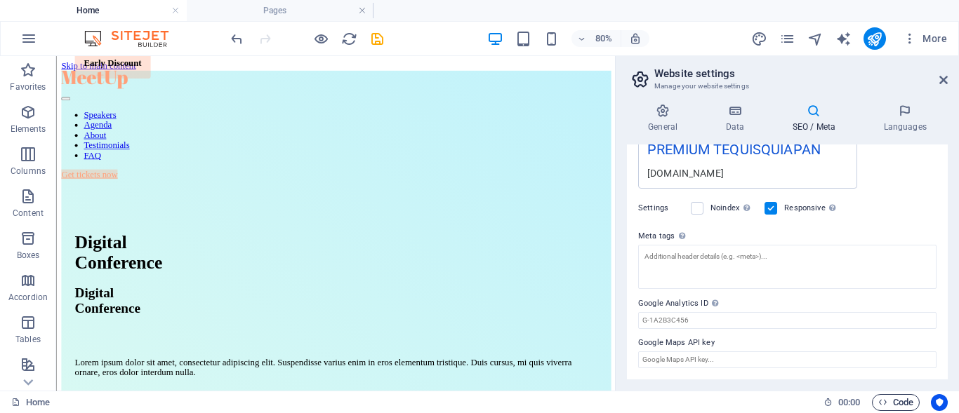
type input "TERRENOS PREMIUM TEQUISQUIAPAN"
click at [887, 399] on span "Code" at bounding box center [895, 403] width 35 height 17
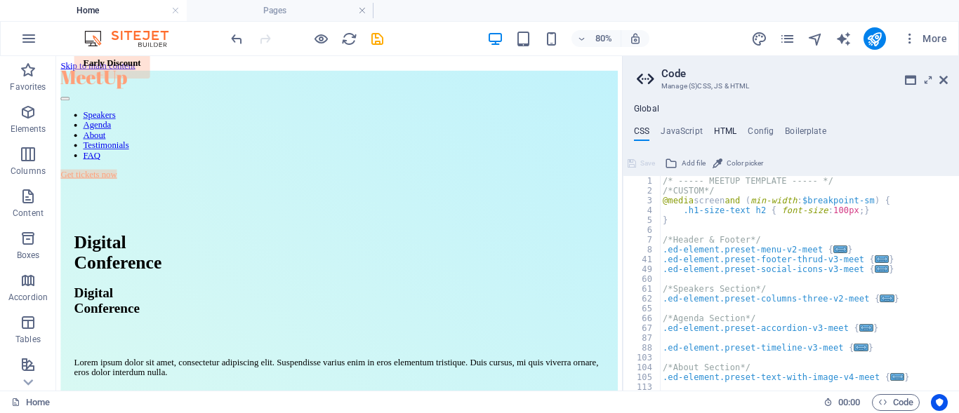
click at [724, 130] on h4 "HTML" at bounding box center [725, 133] width 23 height 15
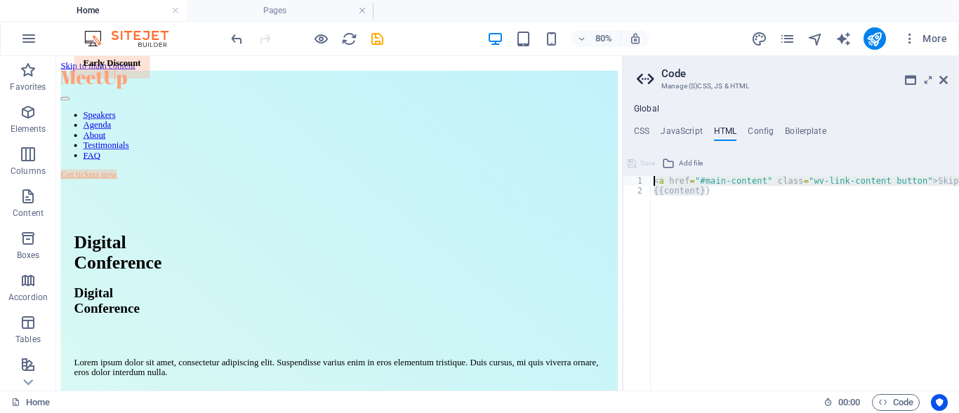
drag, startPoint x: 721, startPoint y: 195, endPoint x: 635, endPoint y: 179, distance: 87.8
click at [635, 179] on div "<a href="#main-content" class="wv-link-content button">Skip to main content</a>…" at bounding box center [791, 283] width 336 height 215
type textarea "<a href="#main-content" class="wv-link-content button">Skip to main content</a>…"
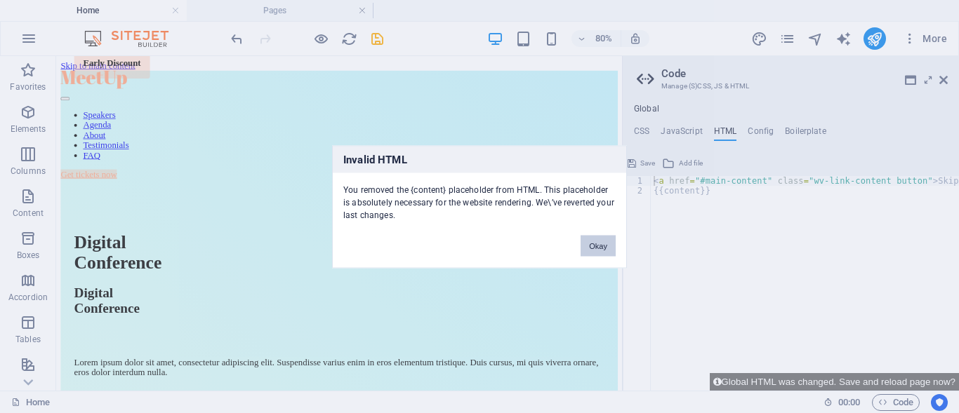
click at [592, 246] on button "Okay" at bounding box center [598, 245] width 35 height 21
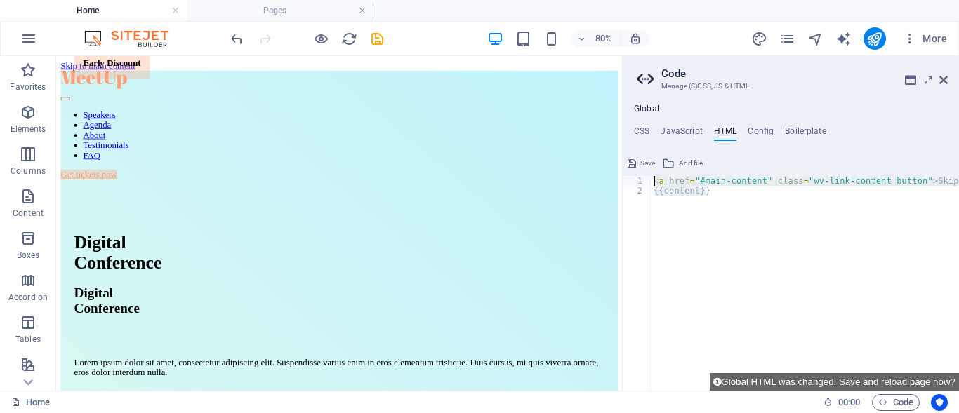
drag, startPoint x: 717, startPoint y: 197, endPoint x: 632, endPoint y: 178, distance: 86.3
click at [632, 178] on div "{{content}} 1 2 < a href = "#main-content" class = "wv-link-content button" > S…" at bounding box center [791, 283] width 336 height 215
type textarea "<a href="#main-content" class="wv-link-content button">Skip to main content</a>…"
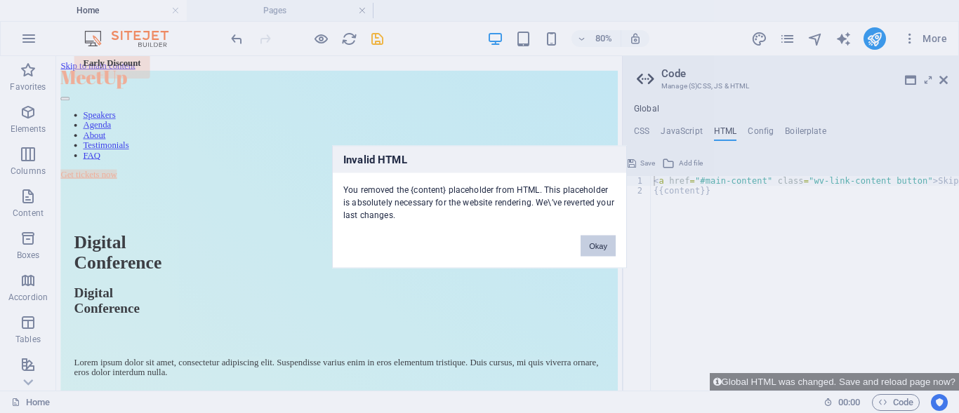
click at [598, 251] on button "Okay" at bounding box center [598, 245] width 35 height 21
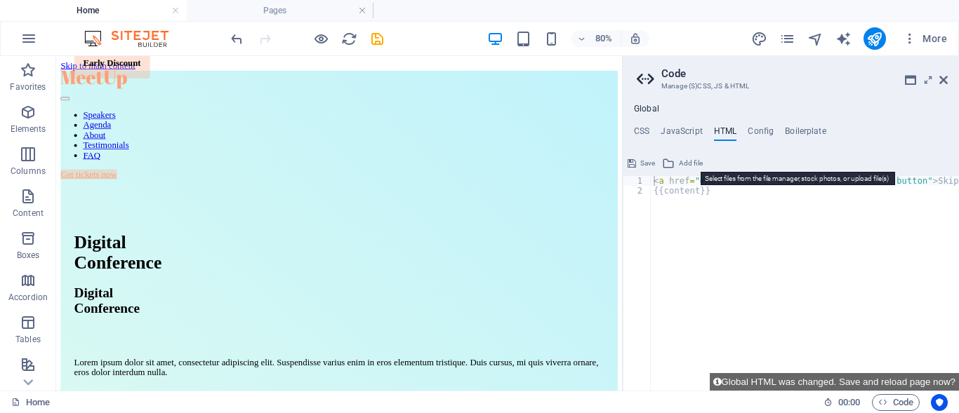
click at [678, 159] on button "Add file" at bounding box center [682, 163] width 45 height 17
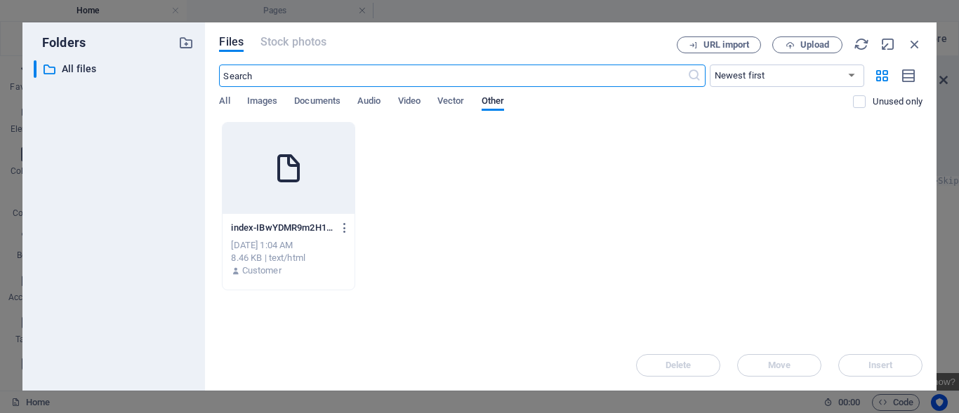
click at [281, 181] on icon at bounding box center [289, 169] width 34 height 34
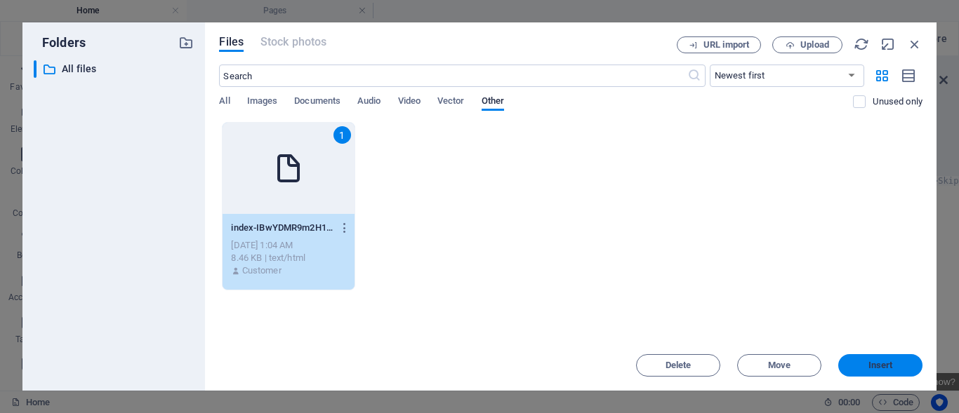
click at [897, 364] on span "Insert" at bounding box center [880, 366] width 73 height 8
type textarea "[URL][DOMAIN_NAME]<a href="#main-content" class="wv-link-content button">Skip t…"
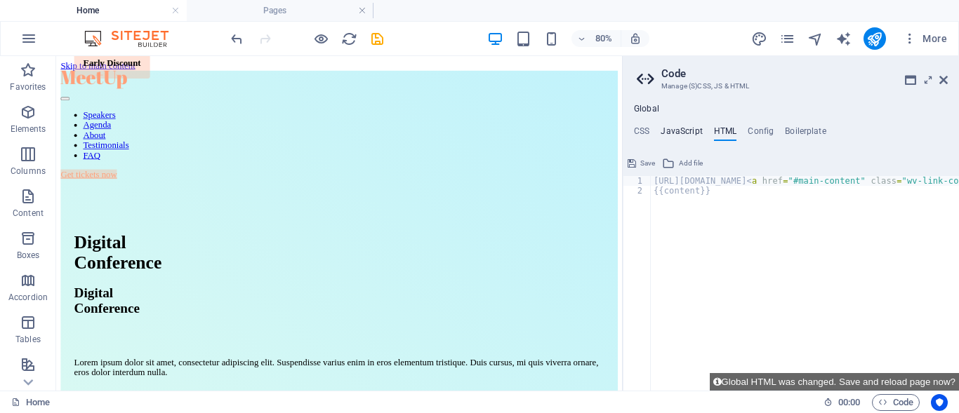
click at [691, 130] on h4 "JavaScript" at bounding box center [681, 133] width 41 height 15
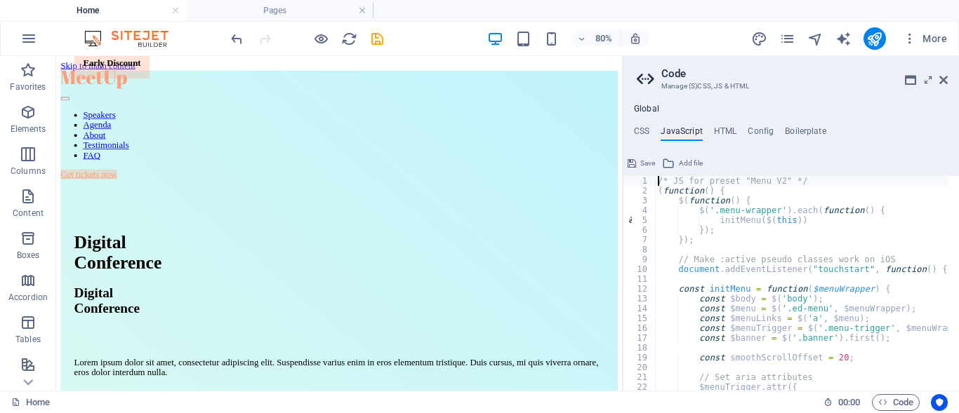
click at [856, 244] on div "/* JS for preset "Menu V2" */ ( function ( ) { $ ( function ( ) { $ ( '.menu-wr…" at bounding box center [977, 288] width 644 height 224
type textarea "// Set aria attributes"
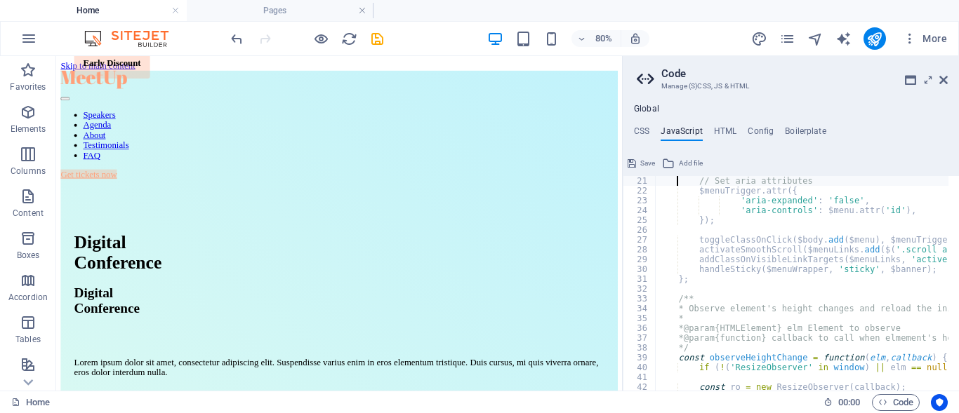
type textarea "};"
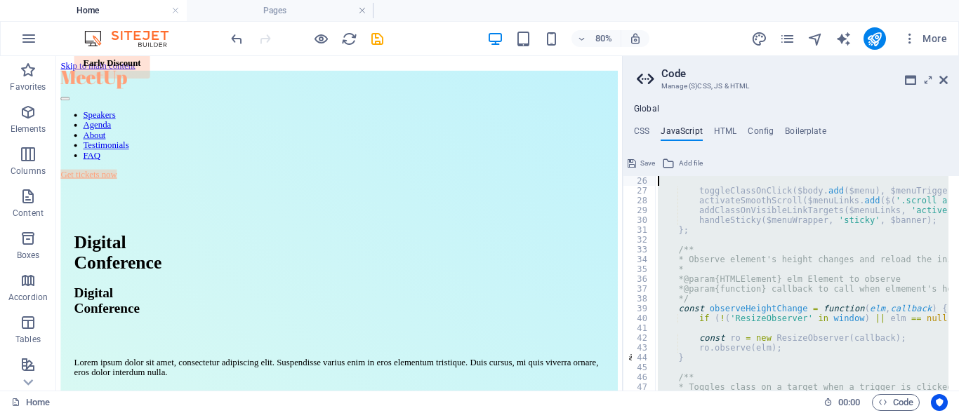
scroll to position [0, 0]
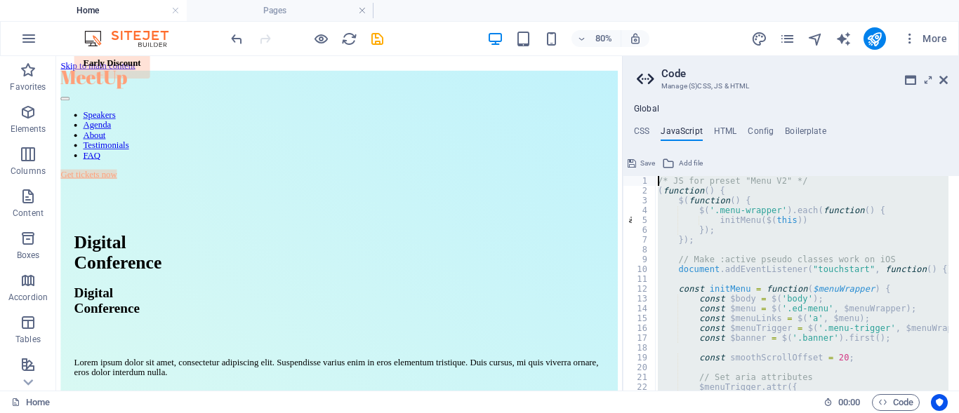
drag, startPoint x: 836, startPoint y: 373, endPoint x: 678, endPoint y: 131, distance: 288.5
click at [678, 131] on div "CSS JavaScript HTML Config Boilerplate } 1 2 3 4 5 6 7 8 41 49 60 61 62 65 66 6…" at bounding box center [791, 258] width 336 height 265
type textarea "/* JS for preset "Menu V2" */ (function() {"
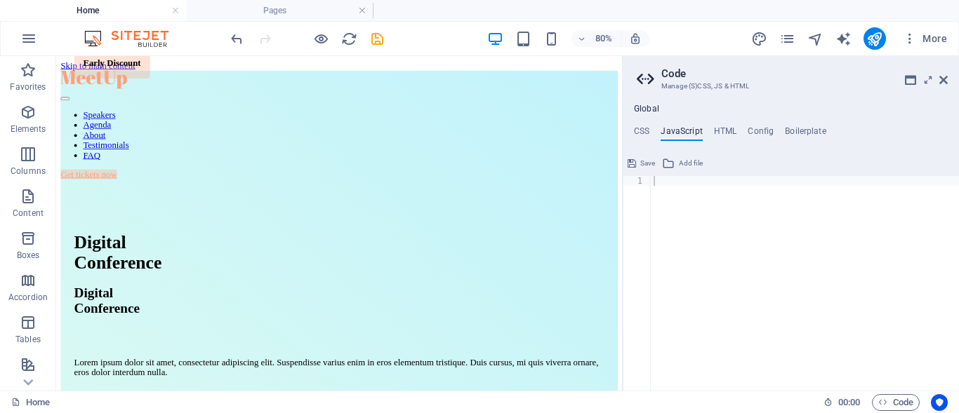
click at [639, 161] on button "Save" at bounding box center [641, 163] width 32 height 17
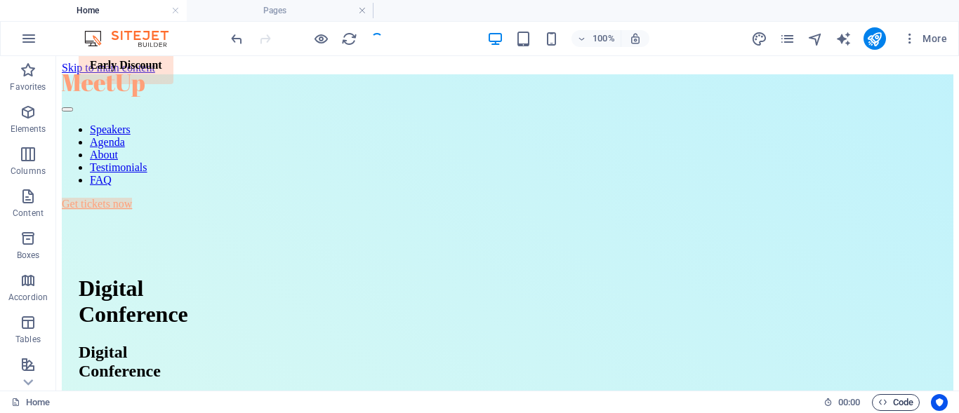
click at [882, 405] on icon "button" at bounding box center [882, 402] width 9 height 9
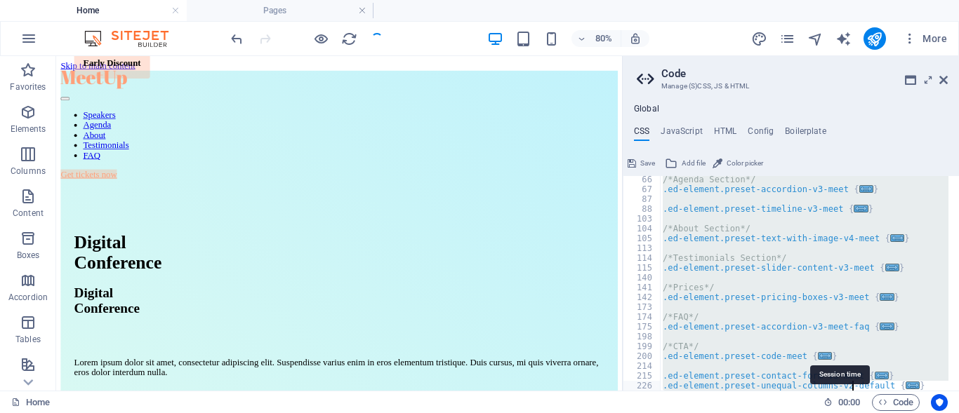
scroll to position [149, 0]
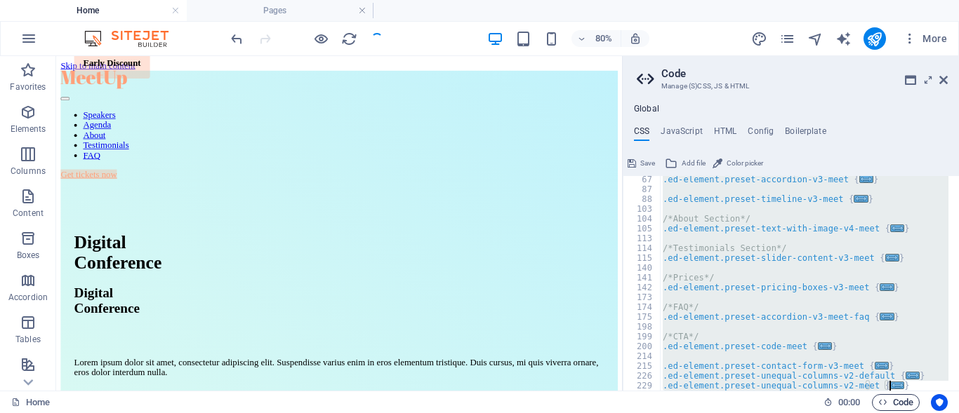
drag, startPoint x: 665, startPoint y: 180, endPoint x: 914, endPoint y: 397, distance: 330.4
click at [914, 391] on div "Home Pages Favorites Elements Columns Content Boxes Accordion Tables Features I…" at bounding box center [479, 223] width 959 height 335
type textarea "@include unequal-columns-v2($margin: (2rem, null, null), $box-width: (60%, 55%,…"
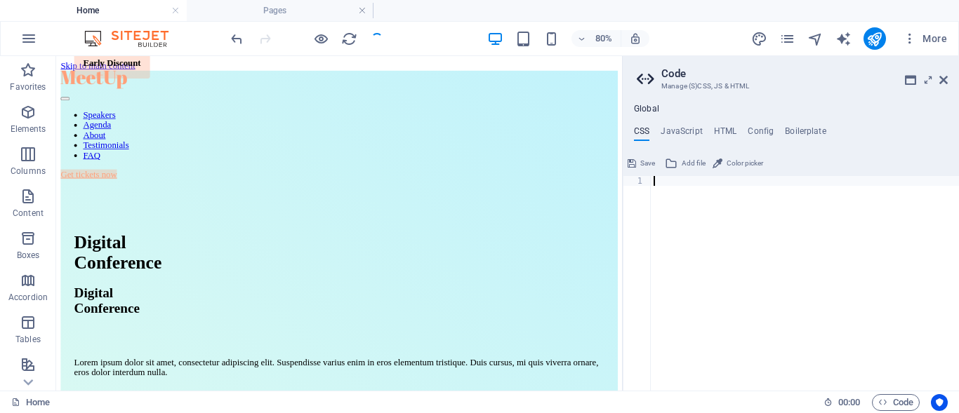
click at [640, 162] on span "Save" at bounding box center [647, 163] width 15 height 17
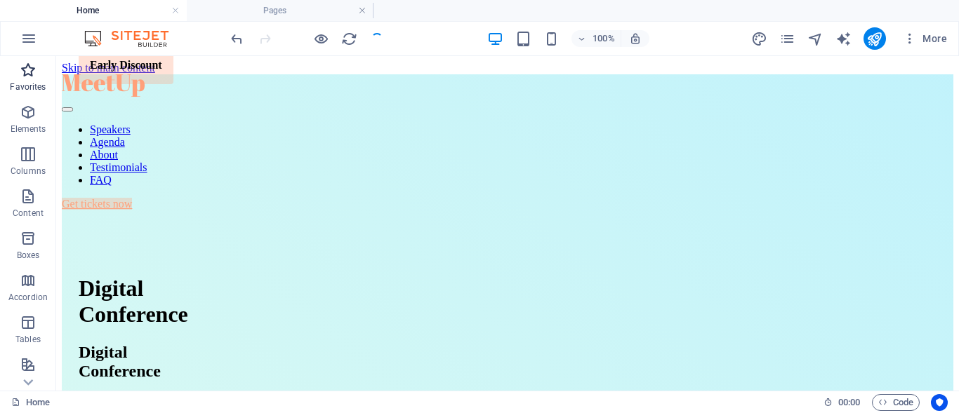
click at [27, 80] on span "Favorites" at bounding box center [28, 79] width 56 height 34
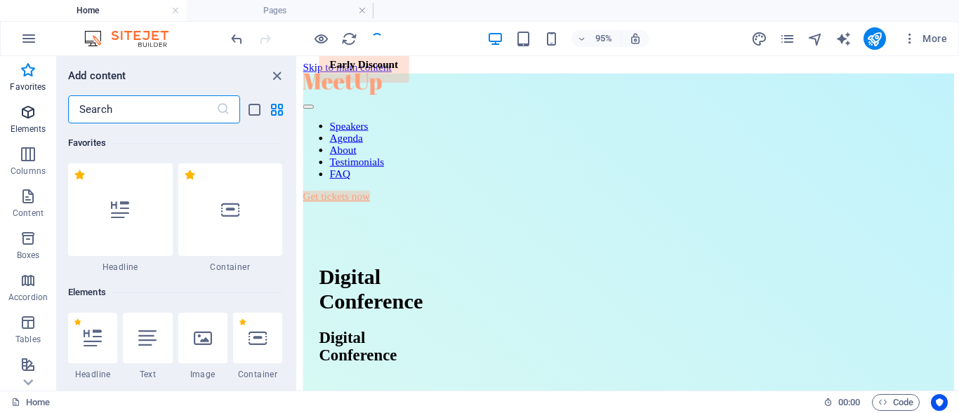
click at [28, 118] on icon "button" at bounding box center [28, 112] width 17 height 17
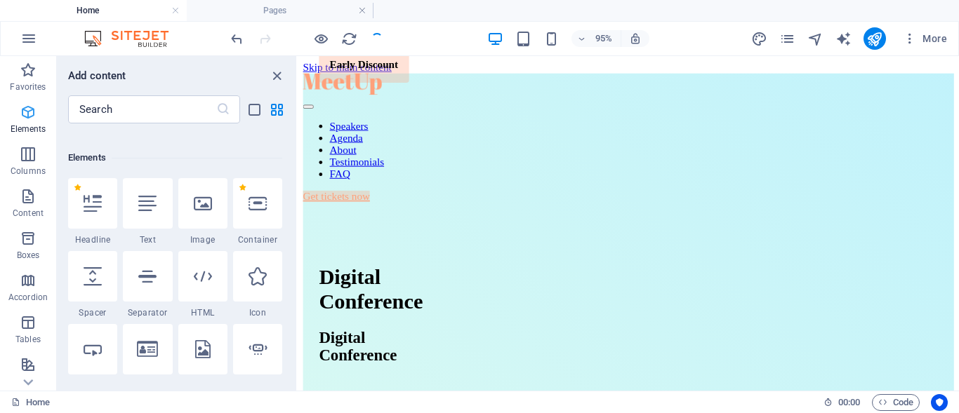
scroll to position [150, 0]
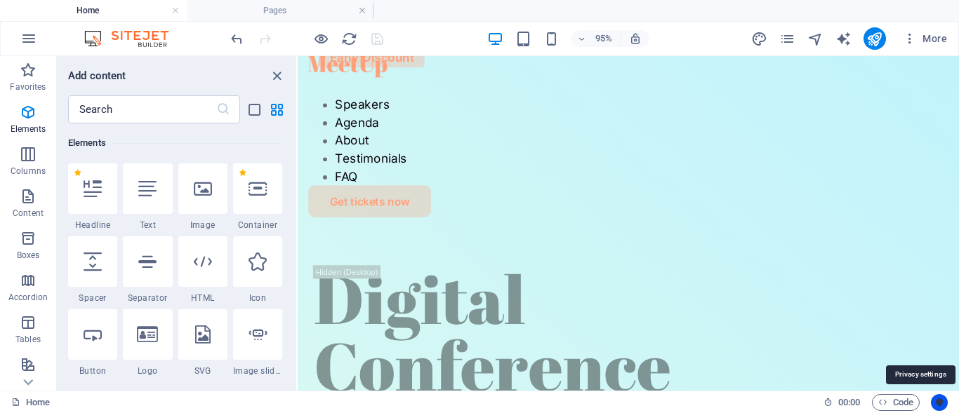
click at [943, 401] on icon "Usercentrics" at bounding box center [939, 403] width 10 height 10
click at [936, 401] on icon "Usercentrics" at bounding box center [939, 403] width 10 height 10
click at [915, 41] on icon "button" at bounding box center [910, 39] width 14 height 14
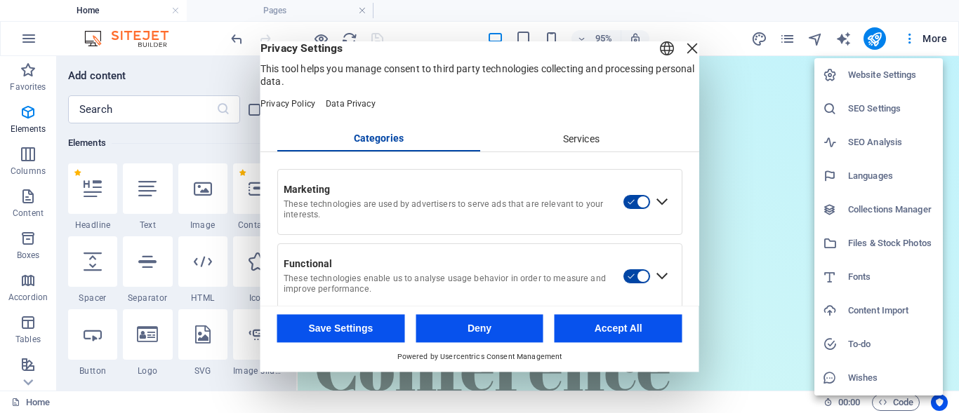
click at [609, 328] on button "Accept All" at bounding box center [619, 328] width 128 height 28
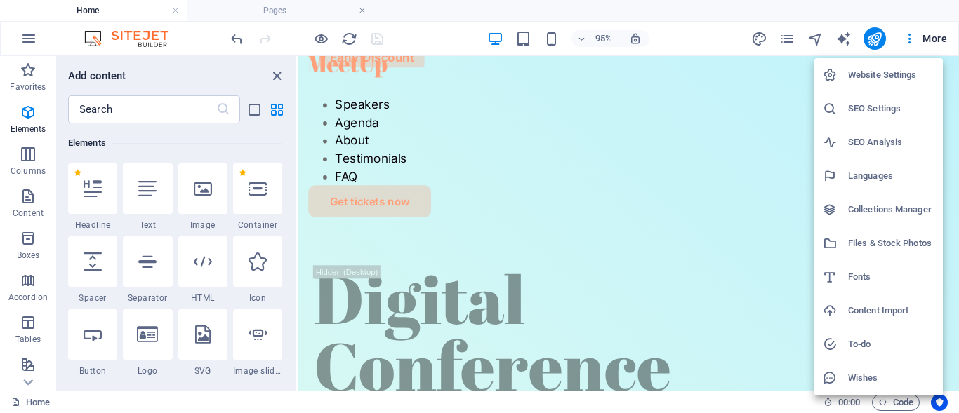
click at [837, 73] on div at bounding box center [835, 75] width 25 height 14
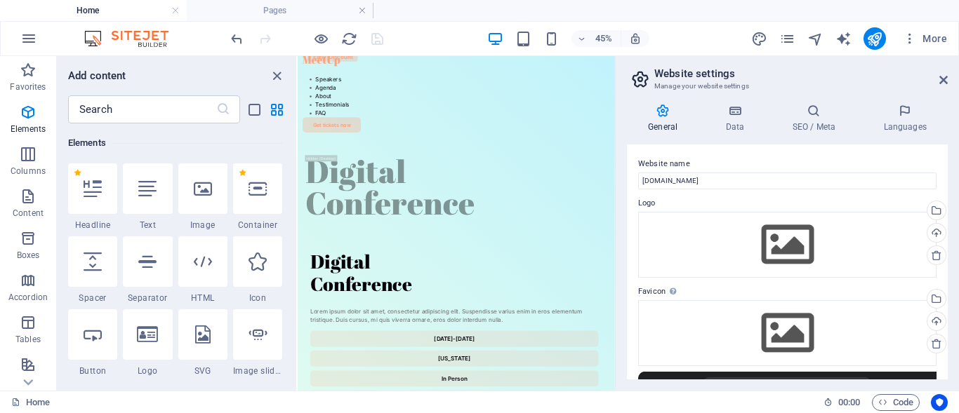
click at [937, 79] on h2 "Website settings" at bounding box center [800, 73] width 293 height 13
click at [946, 79] on icon at bounding box center [943, 79] width 8 height 11
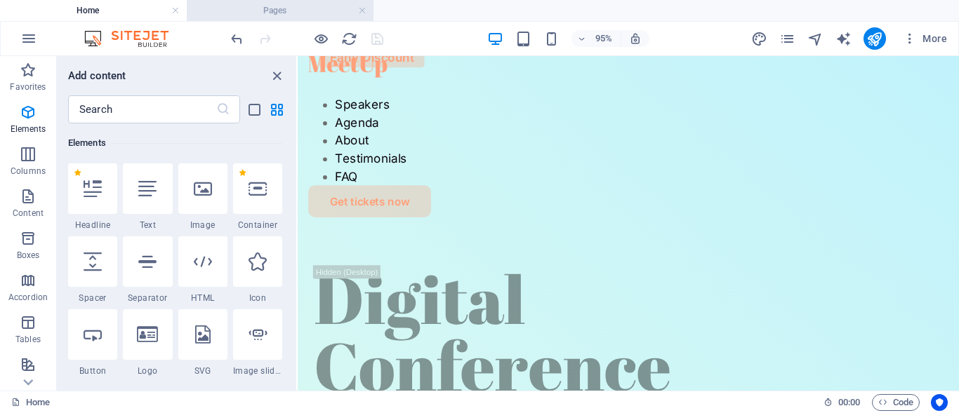
click at [284, 7] on h4 "Pages" at bounding box center [280, 10] width 187 height 15
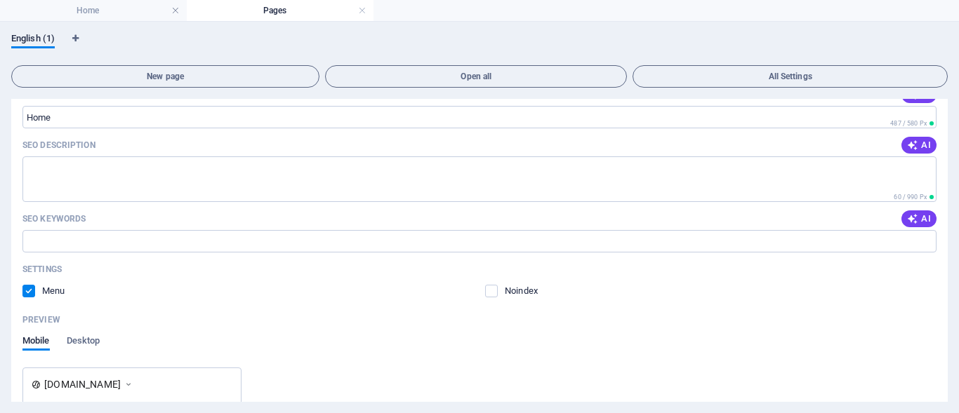
scroll to position [264, 0]
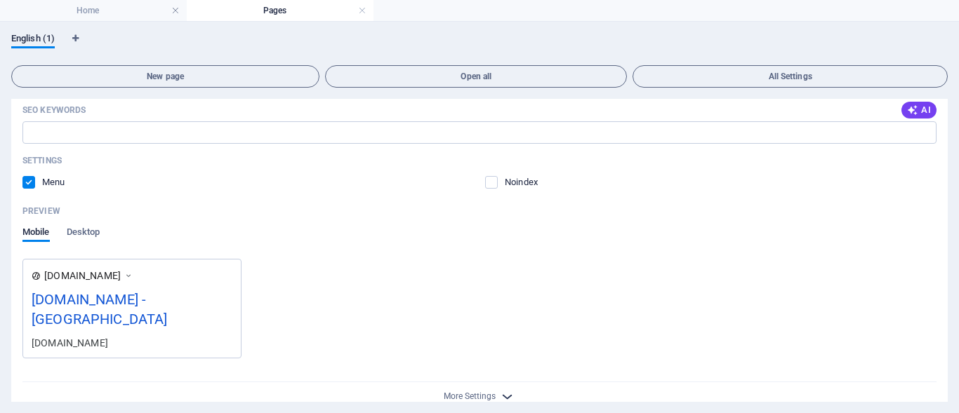
click at [500, 389] on icon "button" at bounding box center [507, 397] width 16 height 16
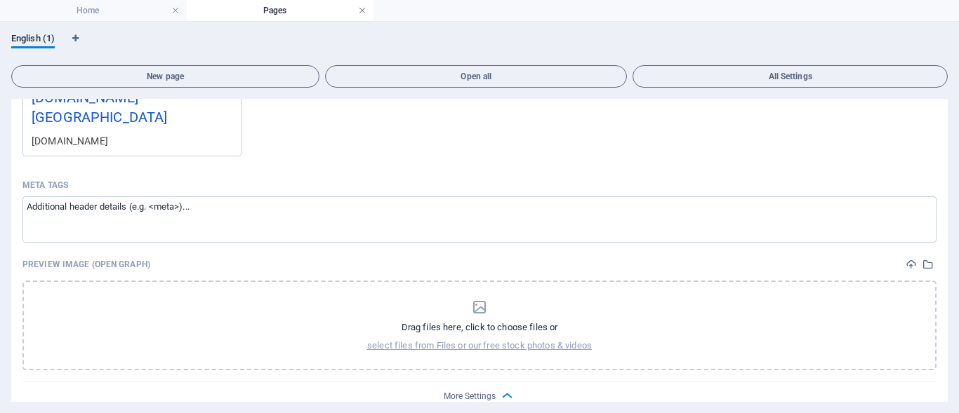
click at [362, 11] on link at bounding box center [362, 10] width 8 height 13
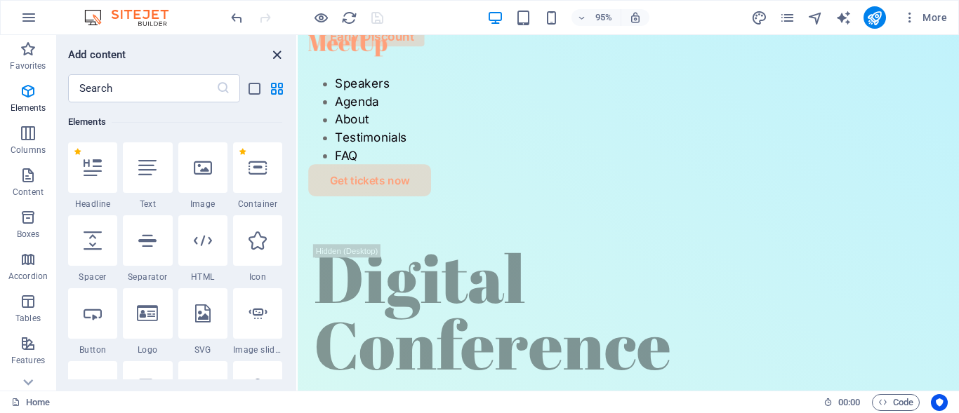
click at [277, 53] on icon "close panel" at bounding box center [277, 55] width 16 height 16
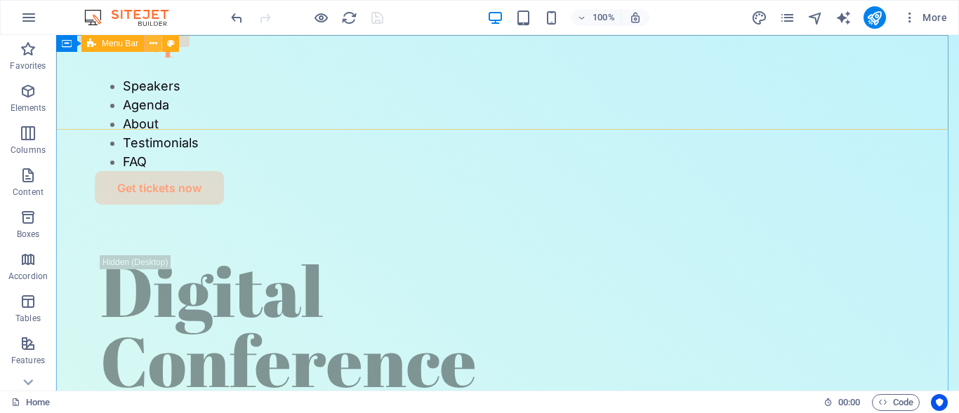
click at [157, 41] on icon at bounding box center [154, 44] width 8 height 15
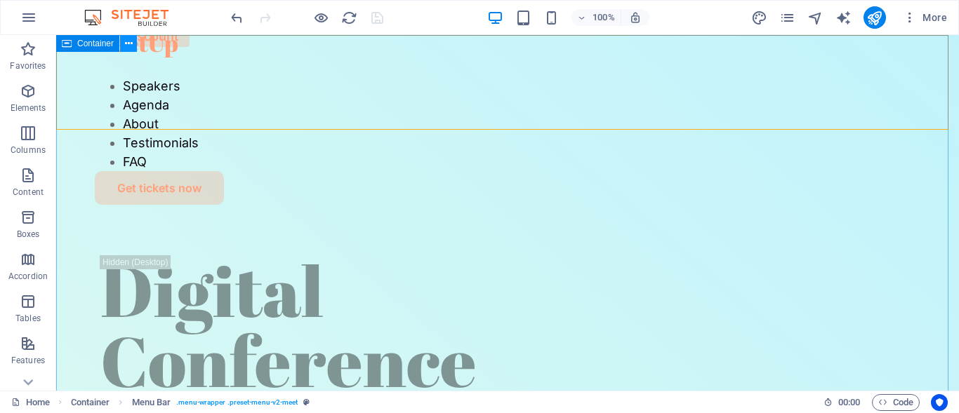
click at [126, 44] on icon at bounding box center [129, 44] width 8 height 15
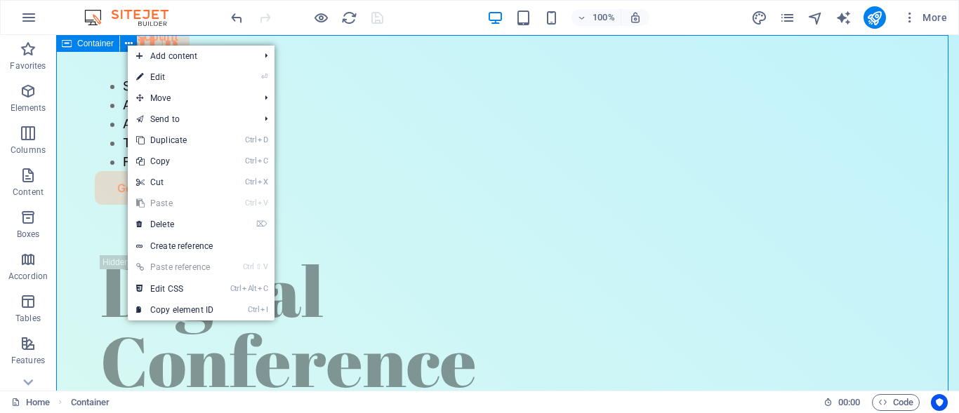
click at [67, 44] on icon at bounding box center [67, 43] width 10 height 17
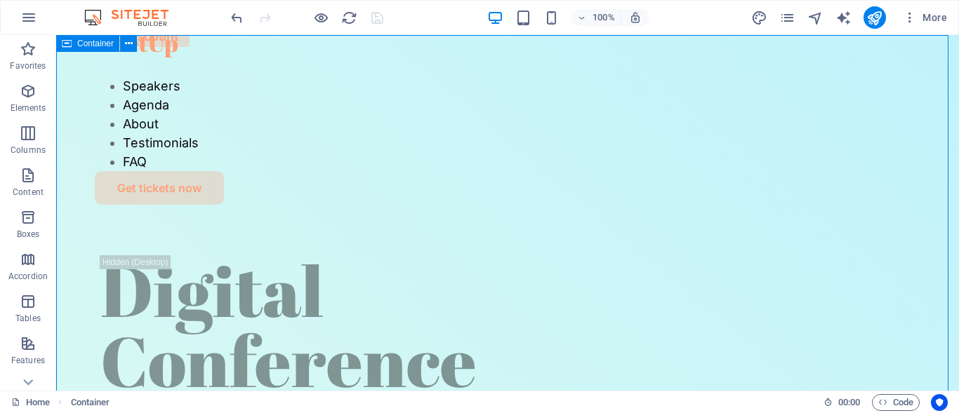
click at [67, 44] on icon at bounding box center [67, 43] width 10 height 17
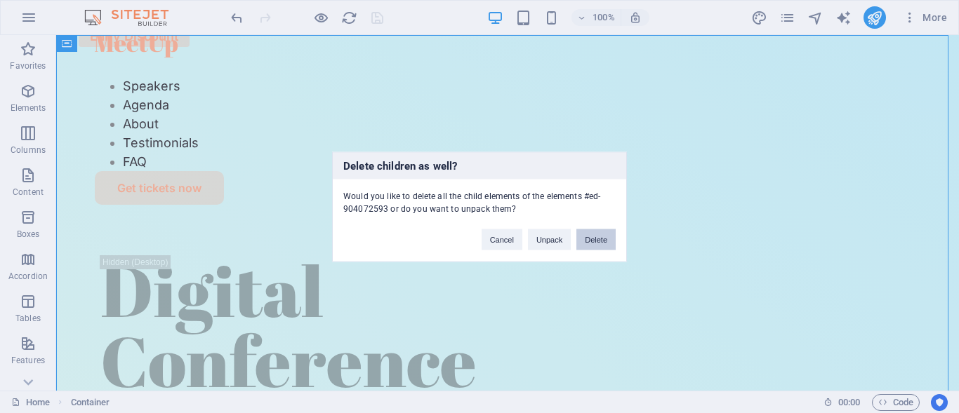
click at [594, 242] on button "Delete" at bounding box center [595, 239] width 39 height 21
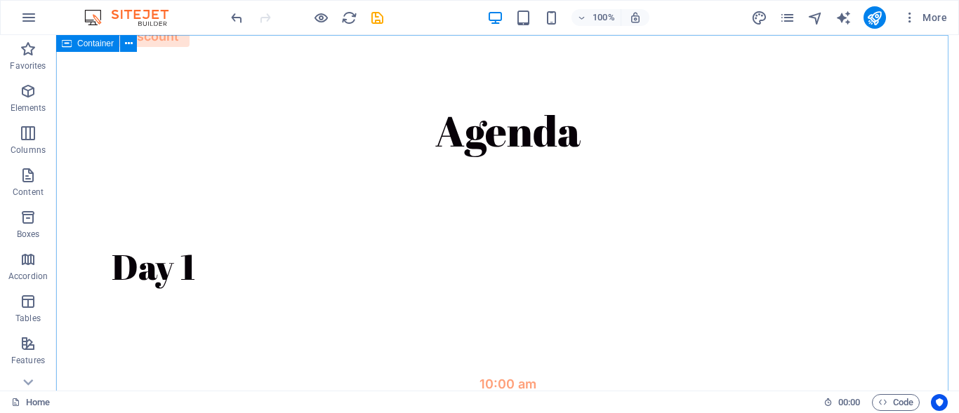
click at [68, 46] on icon at bounding box center [67, 43] width 10 height 17
click at [29, 46] on icon at bounding box center [29, 43] width 10 height 6
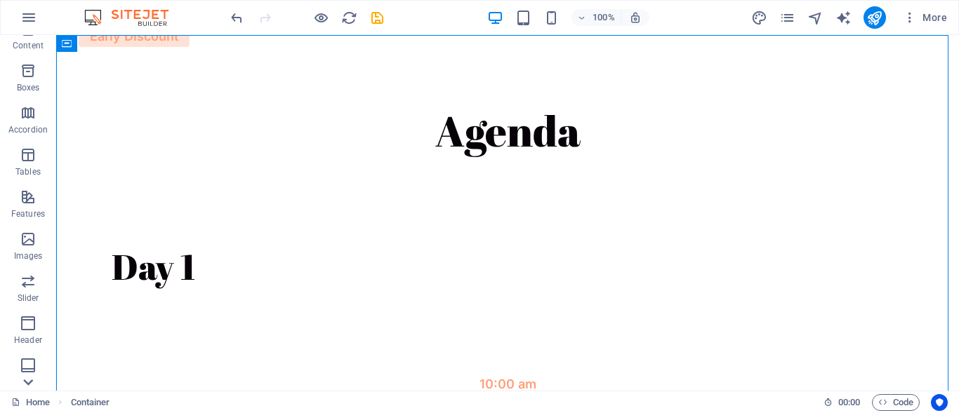
scroll to position [276, 0]
click at [29, 46] on icon at bounding box center [29, 43] width 10 height 6
click at [29, 384] on p "Collections" at bounding box center [27, 379] width 43 height 11
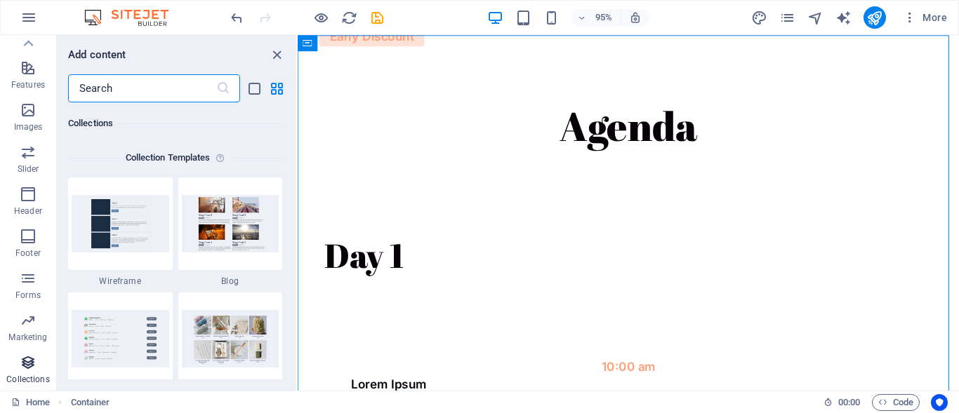
scroll to position [12850, 0]
click at [51, 401] on div "Home Container" at bounding box center [411, 403] width 801 height 17
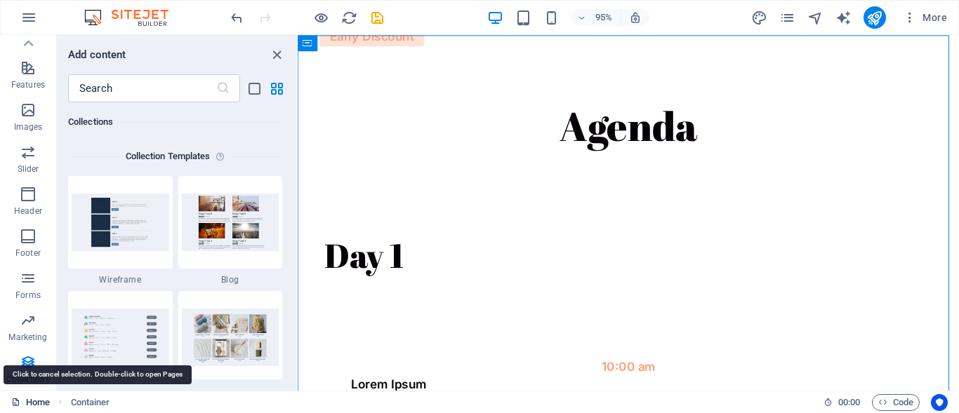
click at [28, 402] on link "Home" at bounding box center [30, 403] width 39 height 17
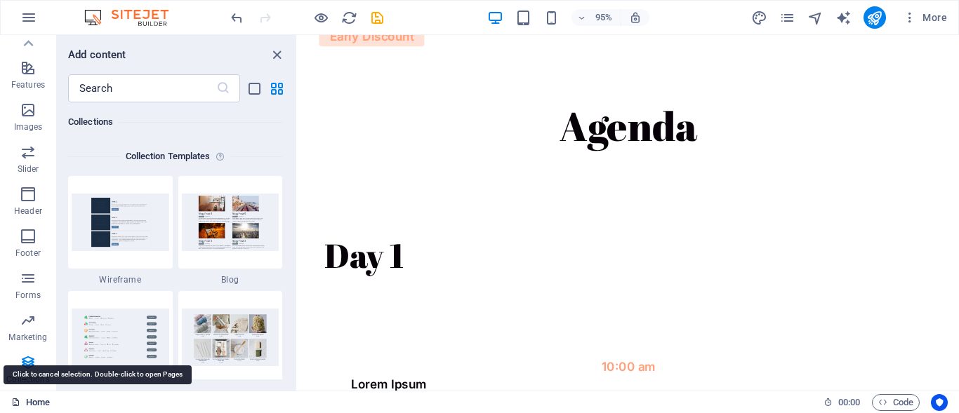
click at [28, 402] on link "Home" at bounding box center [30, 403] width 39 height 17
click at [21, 397] on link "Home" at bounding box center [30, 403] width 39 height 17
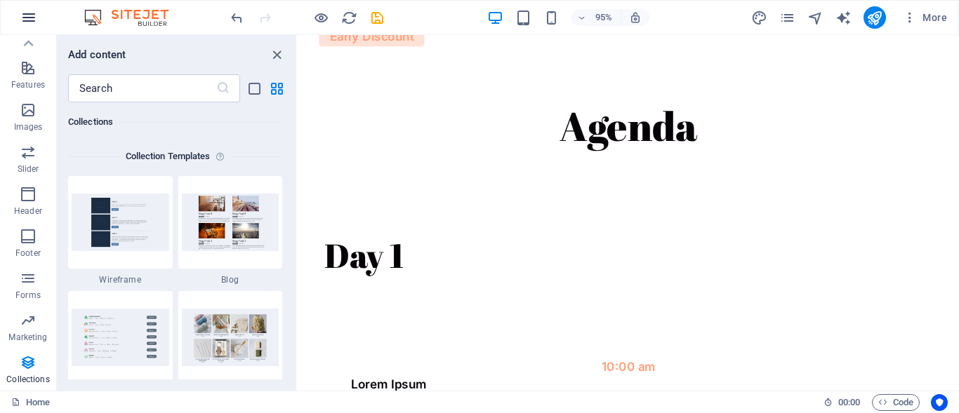
click at [31, 15] on icon "button" at bounding box center [28, 17] width 17 height 17
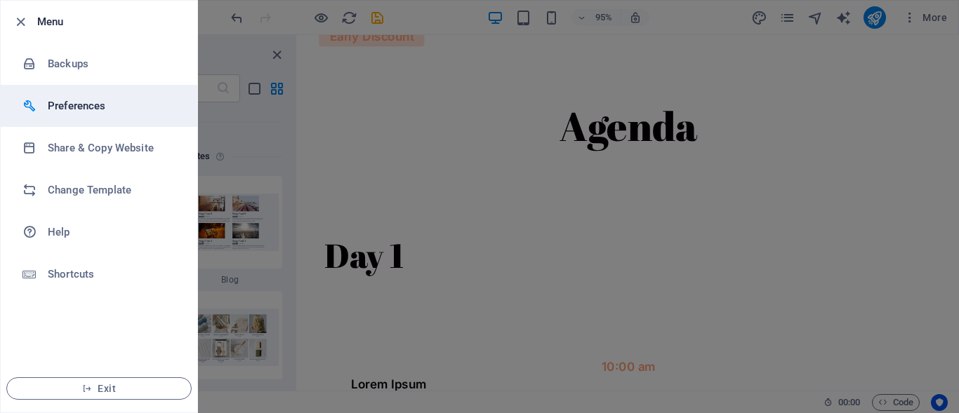
click at [74, 114] on li "Preferences" at bounding box center [99, 106] width 197 height 42
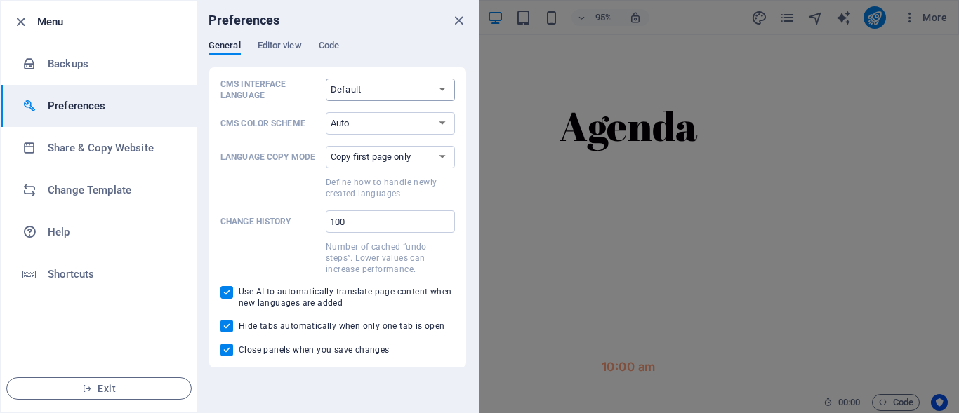
click at [427, 90] on select "Default Deutsch English Español Français Magyar Italiano Nederlands Polski Port…" at bounding box center [390, 90] width 129 height 22
select select "es"
click at [326, 79] on select "Default Deutsch English Español Français Magyar Italiano Nederlands Polski Port…" at bounding box center [390, 90] width 129 height 22
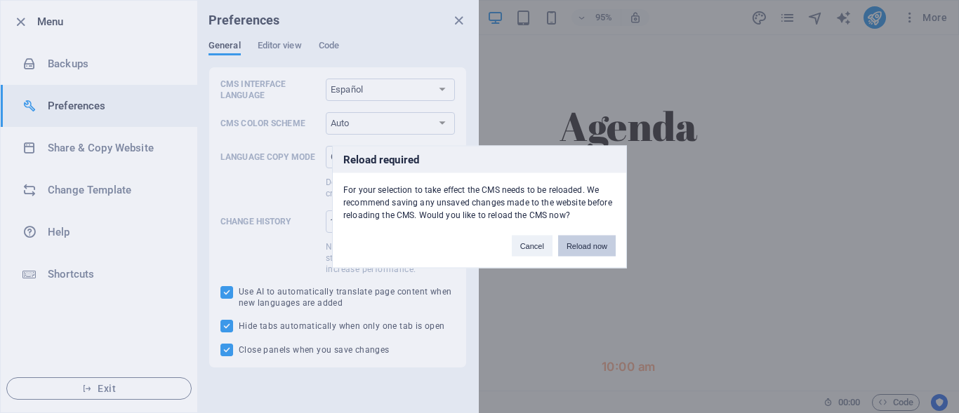
click at [599, 243] on button "Reload now" at bounding box center [587, 245] width 58 height 21
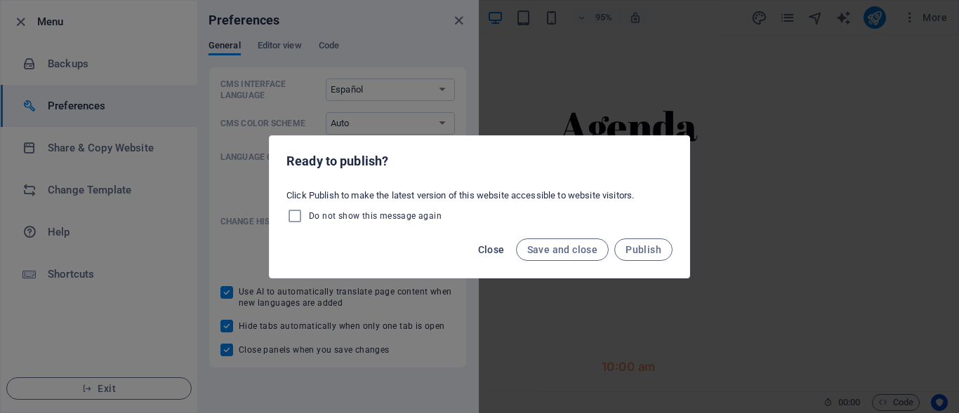
click at [503, 249] on span "Close" at bounding box center [491, 249] width 27 height 11
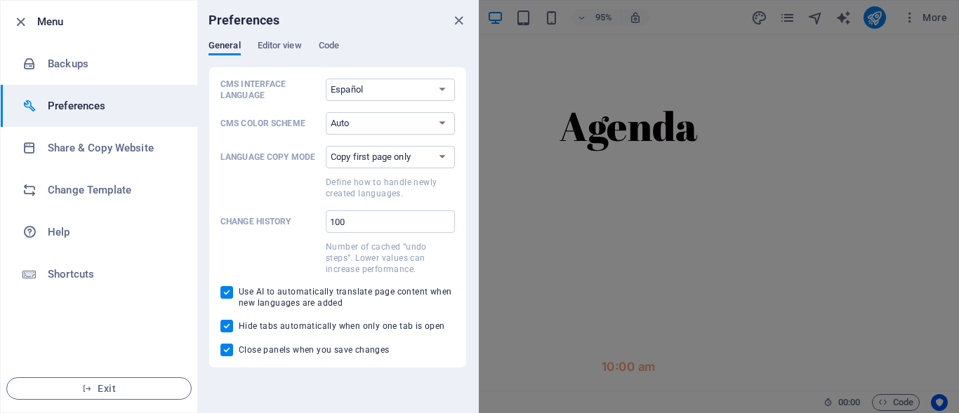
click at [458, 29] on div "Preferences" at bounding box center [337, 20] width 281 height 39
click at [459, 22] on icon "close" at bounding box center [459, 21] width 16 height 16
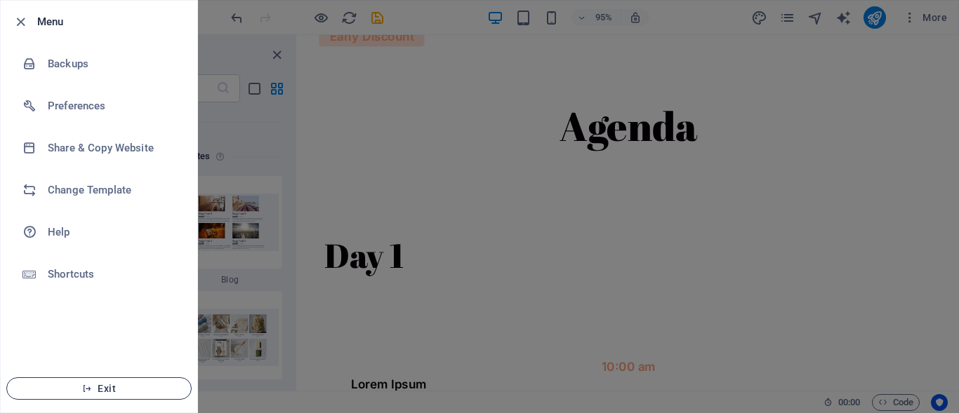
click at [127, 379] on button "Exit" at bounding box center [98, 389] width 185 height 22
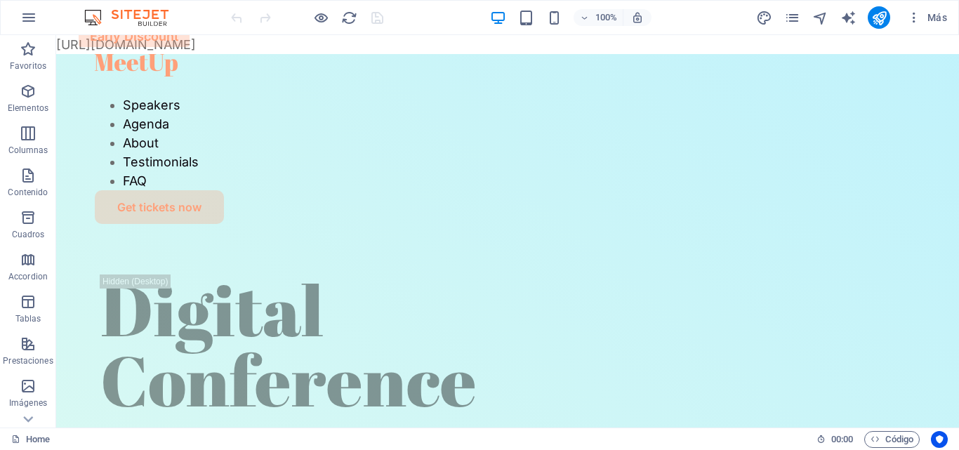
click at [29, 53] on icon at bounding box center [28, 44] width 20 height 20
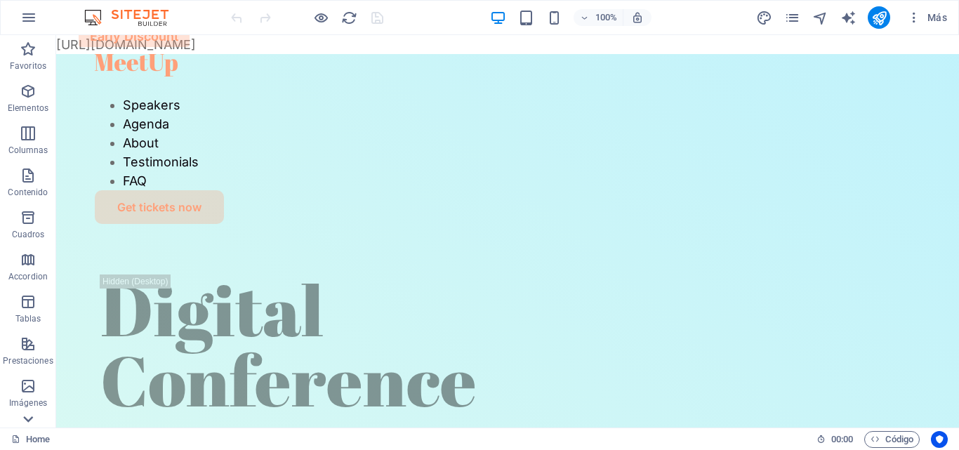
scroll to position [239, 0]
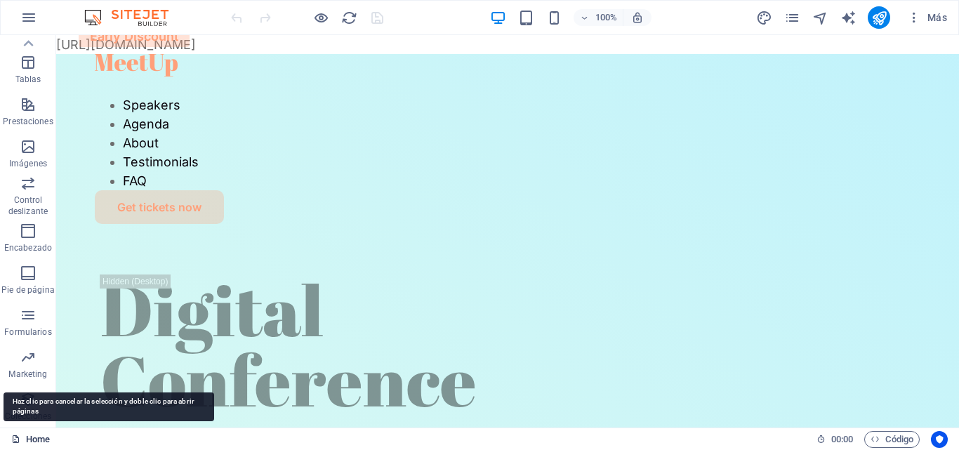
click at [32, 443] on link "Home" at bounding box center [30, 439] width 39 height 17
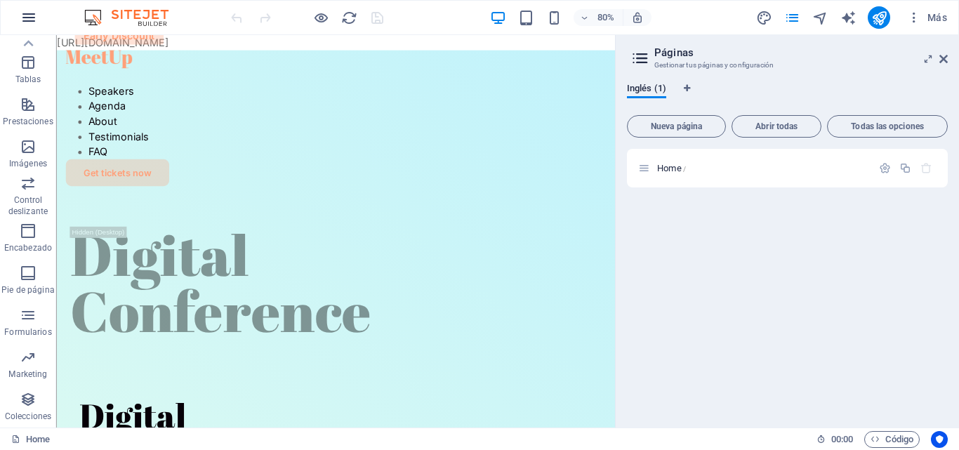
click at [24, 18] on icon "button" at bounding box center [28, 17] width 17 height 17
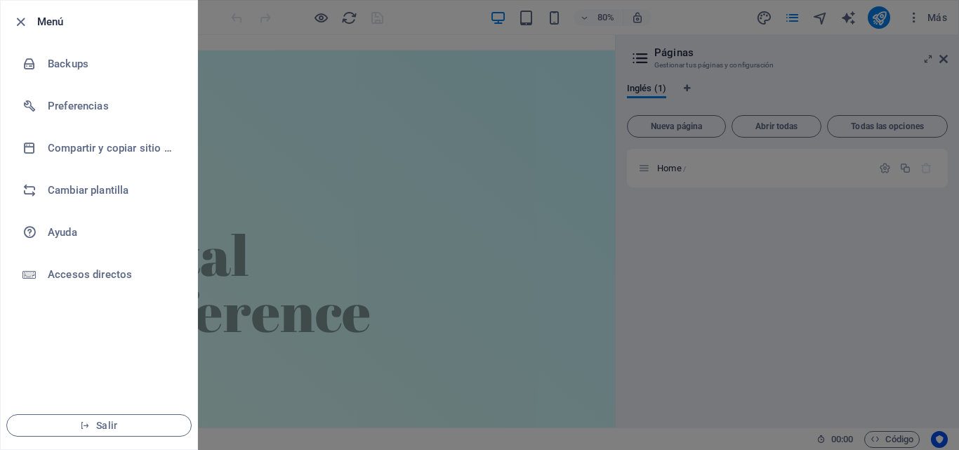
click at [545, 147] on div at bounding box center [479, 225] width 959 height 450
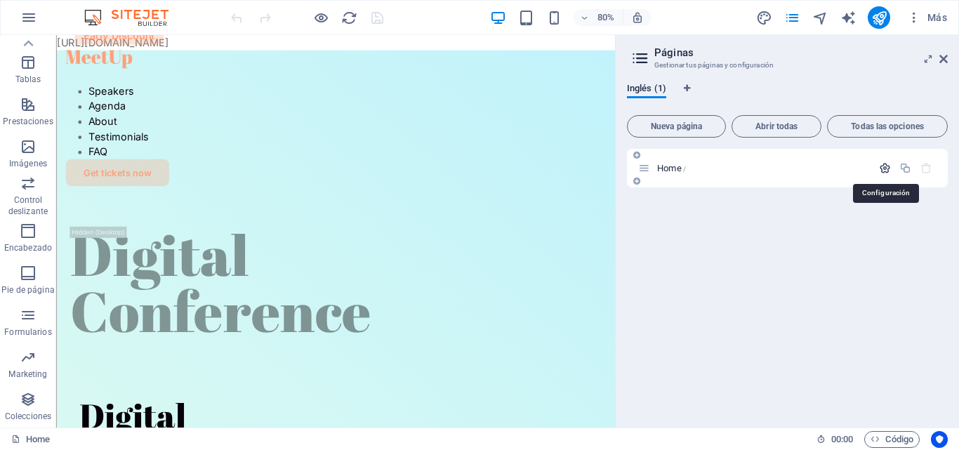
click at [884, 168] on icon "button" at bounding box center [885, 168] width 12 height 12
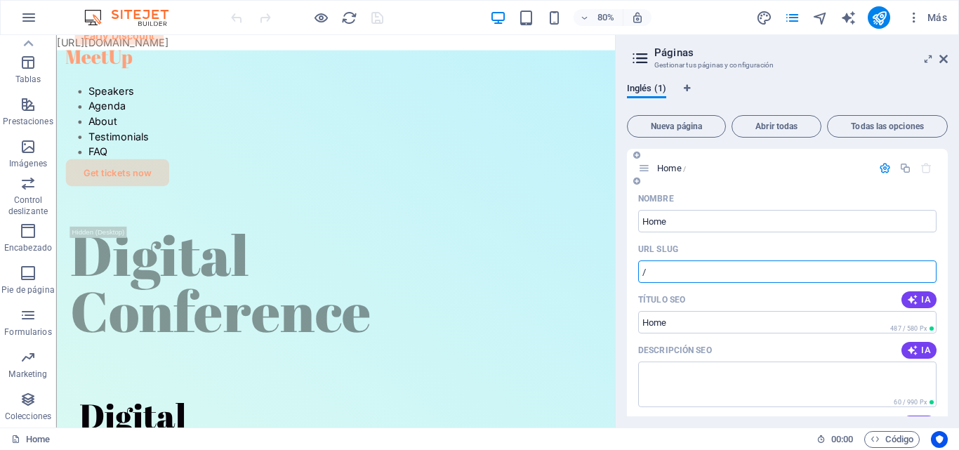
click at [697, 269] on input "/" at bounding box center [787, 271] width 298 height 22
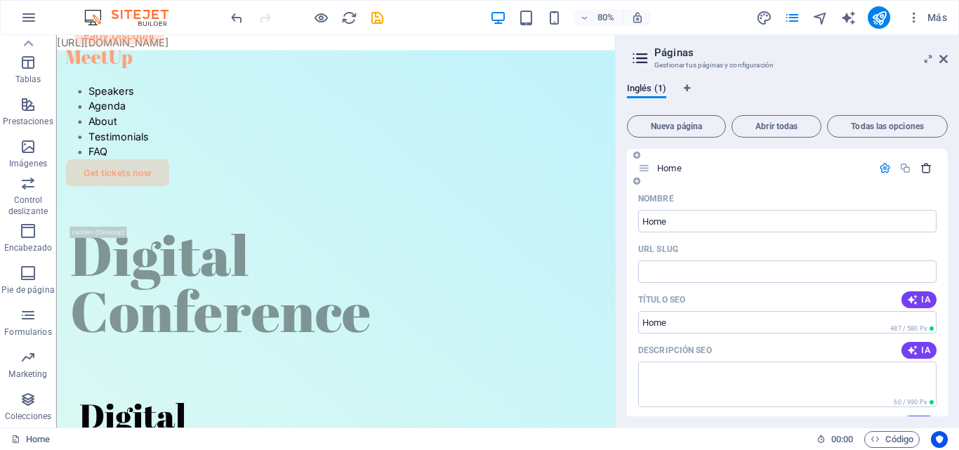
click at [921, 168] on icon "button" at bounding box center [926, 168] width 12 height 12
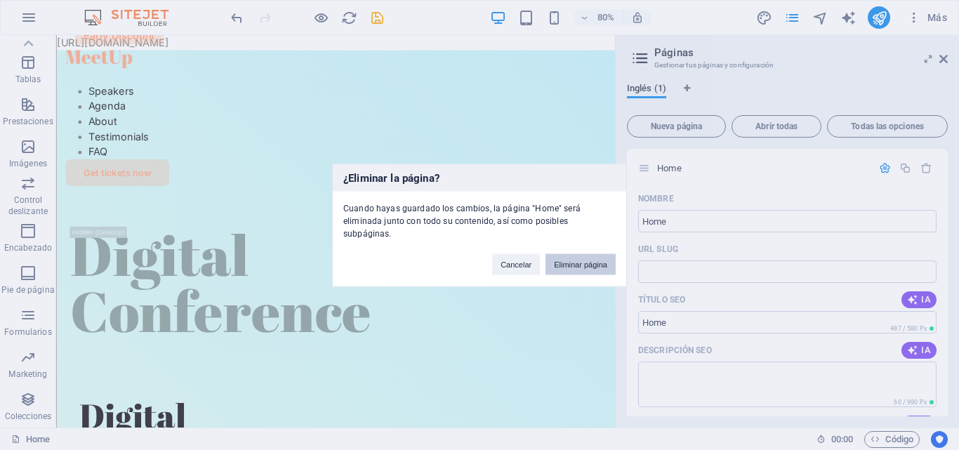
click at [597, 258] on button "Eliminar página" at bounding box center [580, 263] width 70 height 21
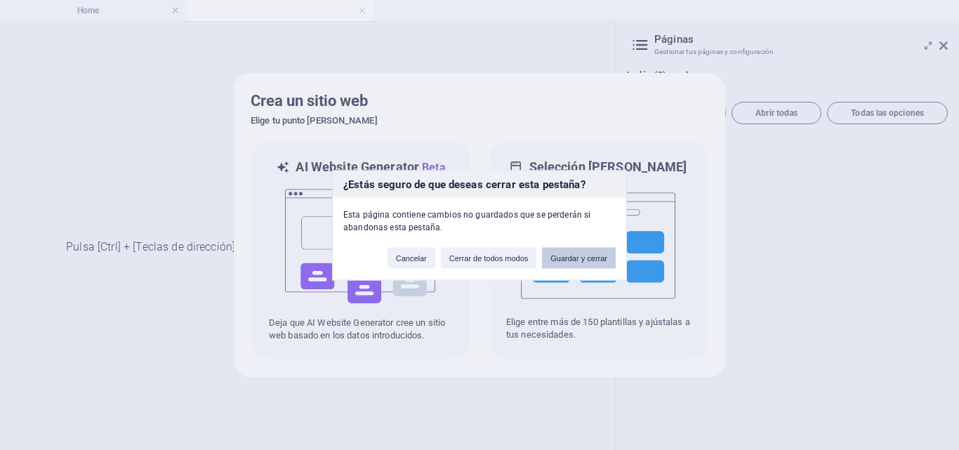
click at [582, 258] on button "Guardar y cerrar" at bounding box center [579, 257] width 74 height 21
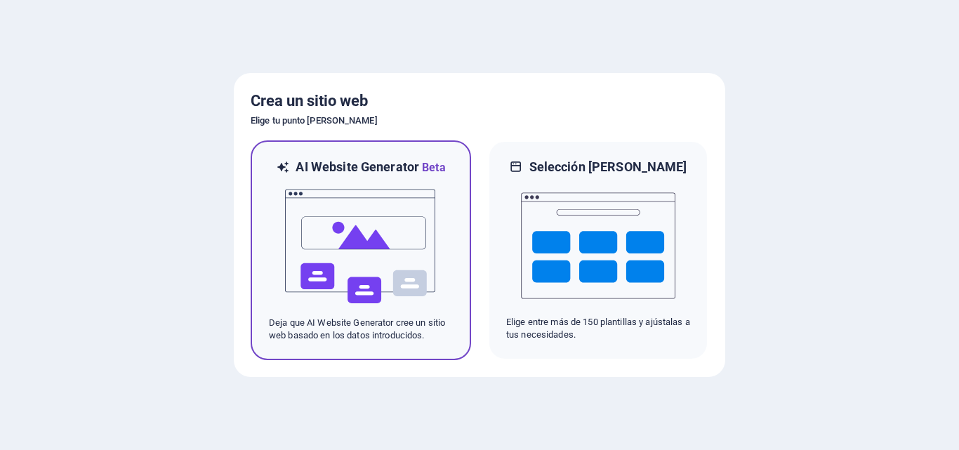
click at [430, 170] on span "Beta" at bounding box center [432, 167] width 27 height 13
